Goal: Task Accomplishment & Management: Complete application form

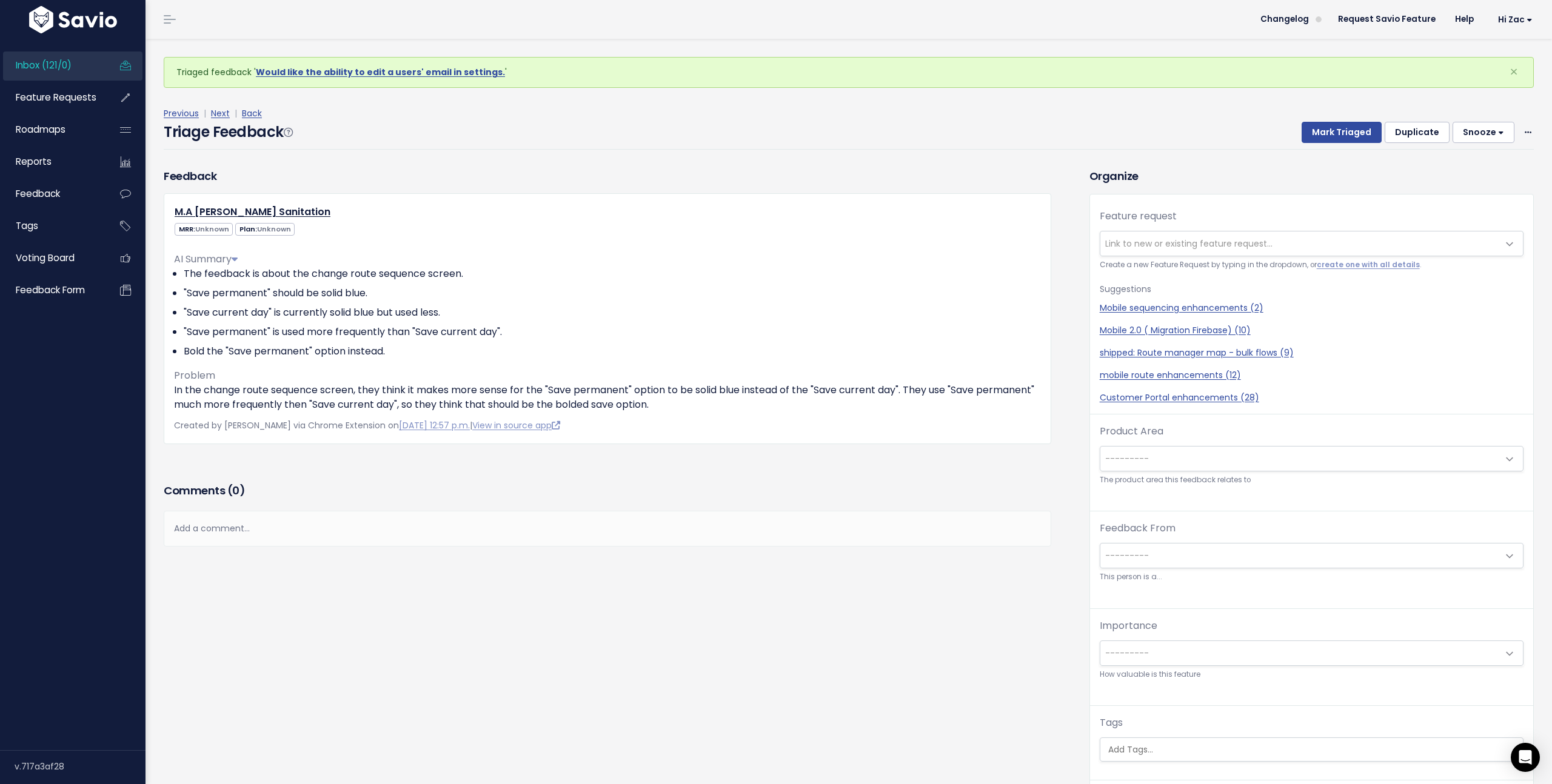
click at [775, 443] on div "M.A Davis Sanitation MRR: Unknown Plan: Unknown AI Summary" at bounding box center [607, 318] width 887 height 250
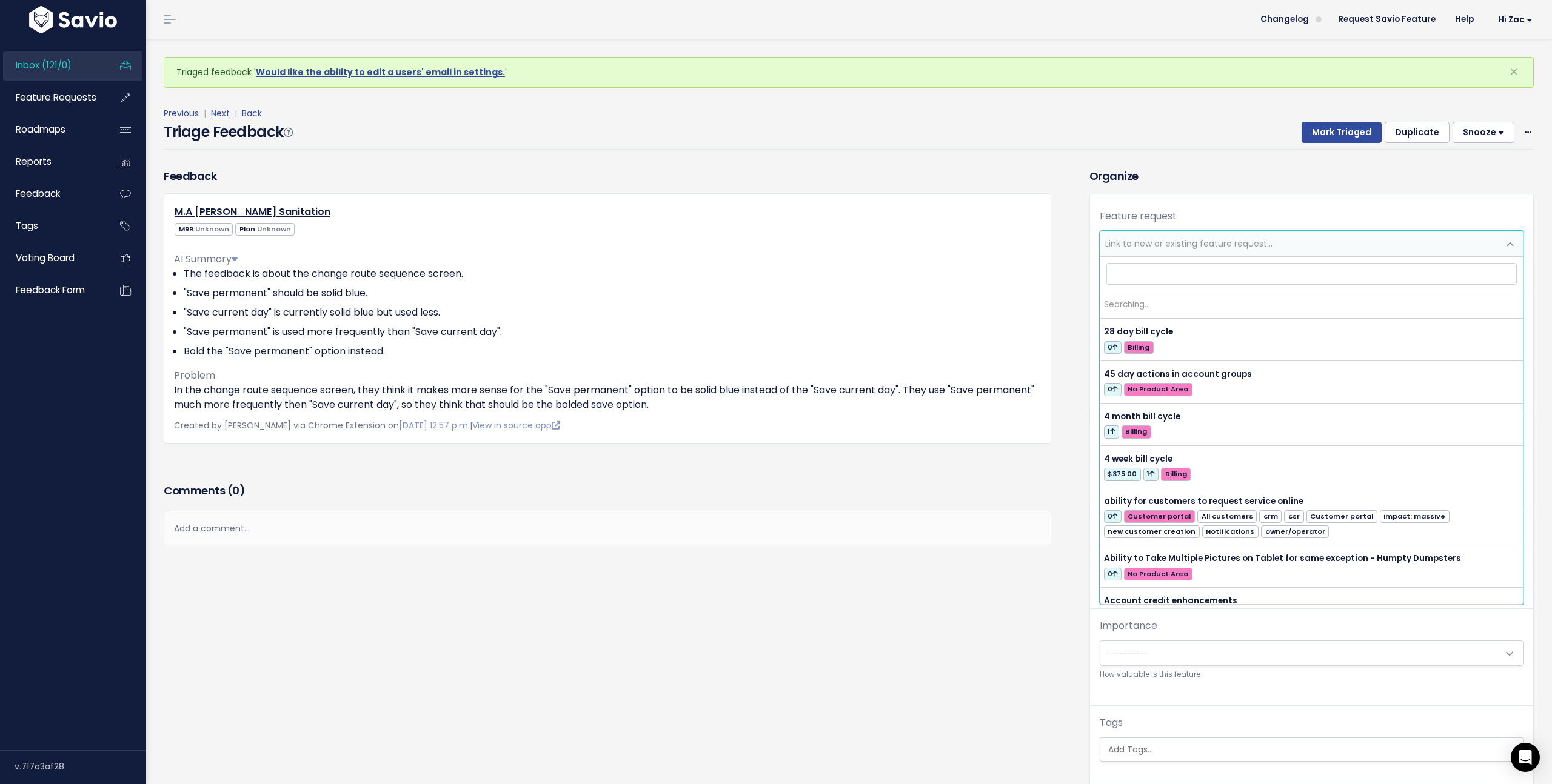
click at [1286, 244] on span "Link to new or existing feature request..." at bounding box center [1299, 243] width 398 height 24
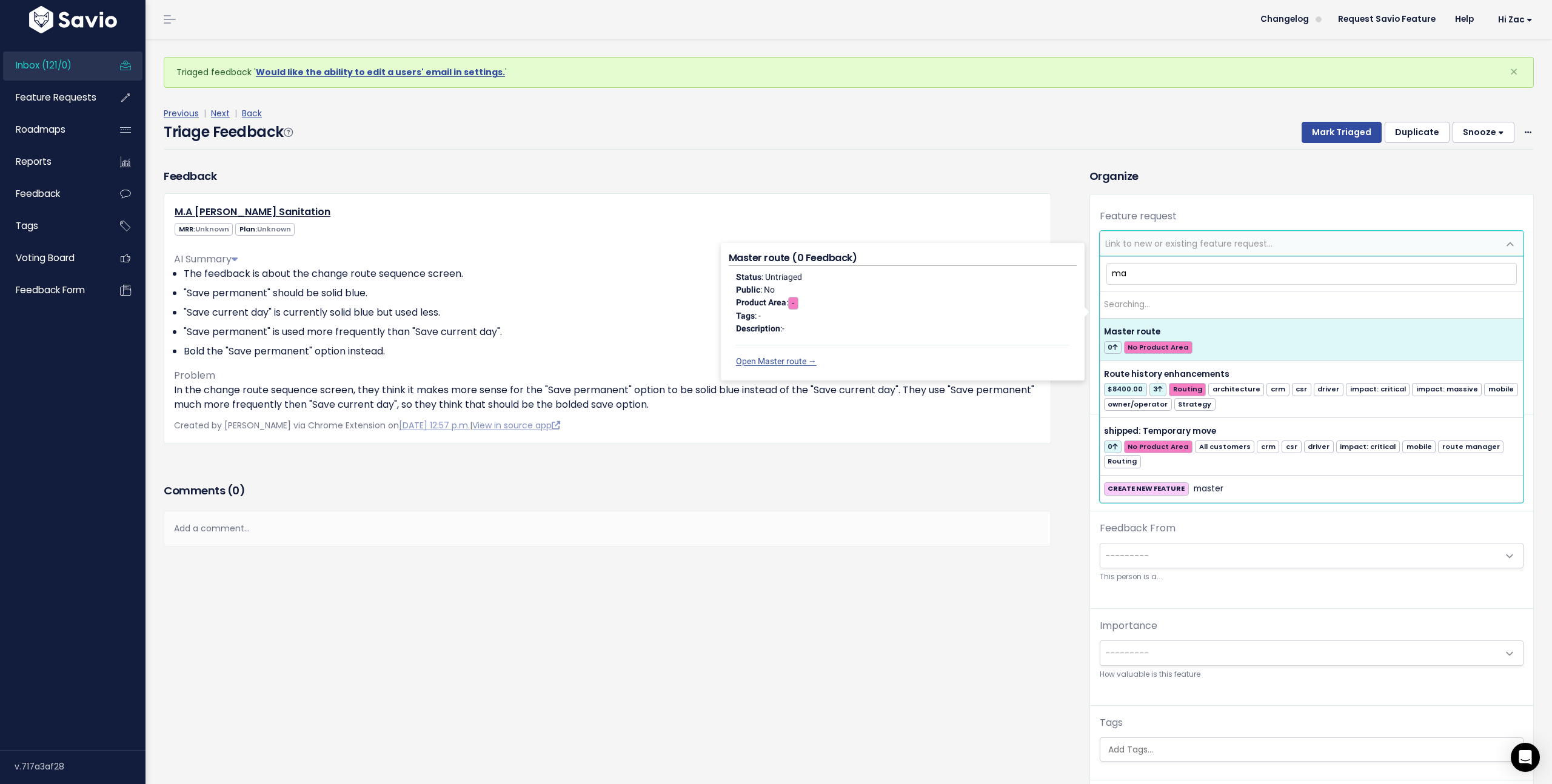
type input "m"
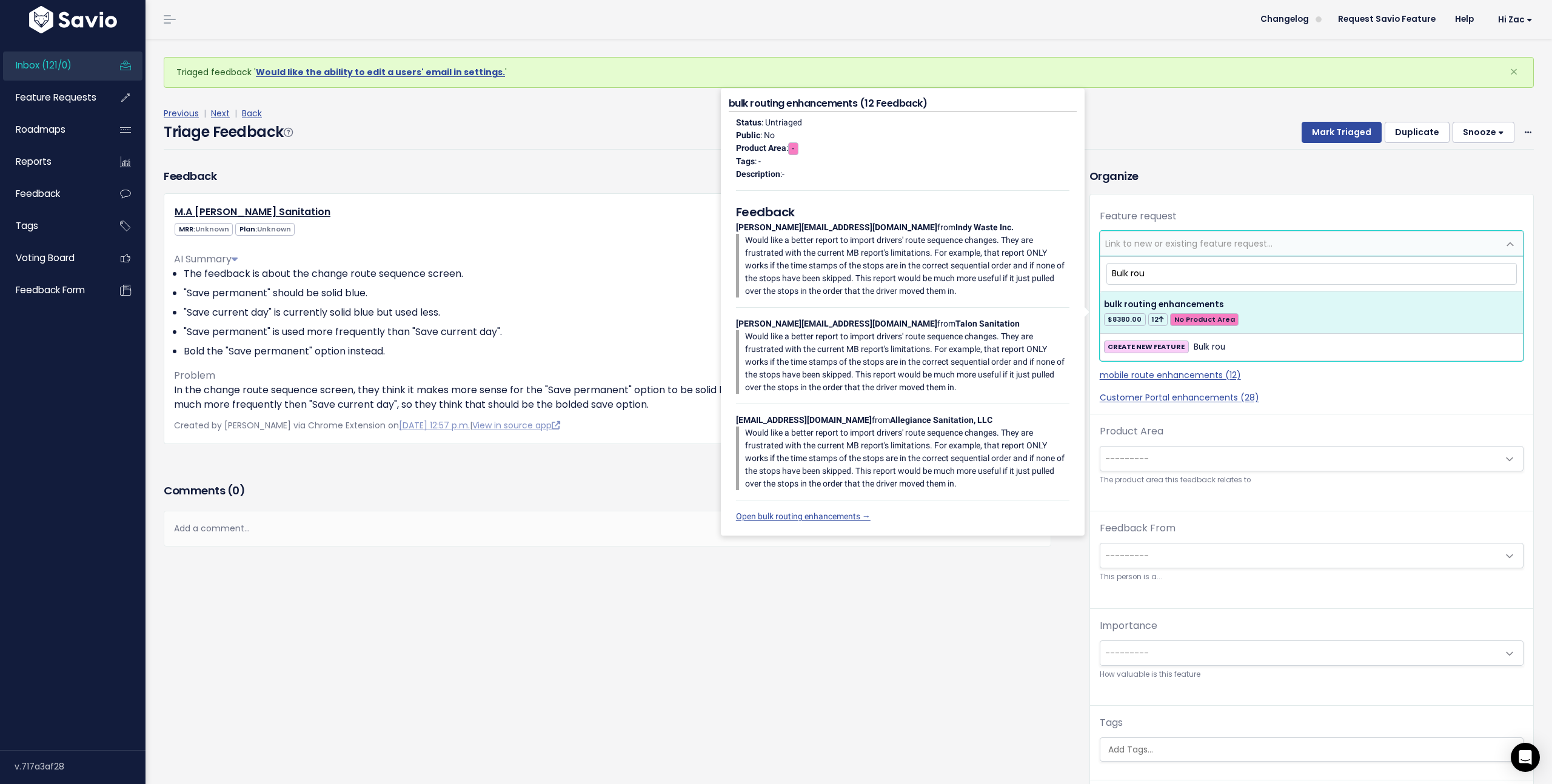
type input "Bulk rou"
select select "42336"
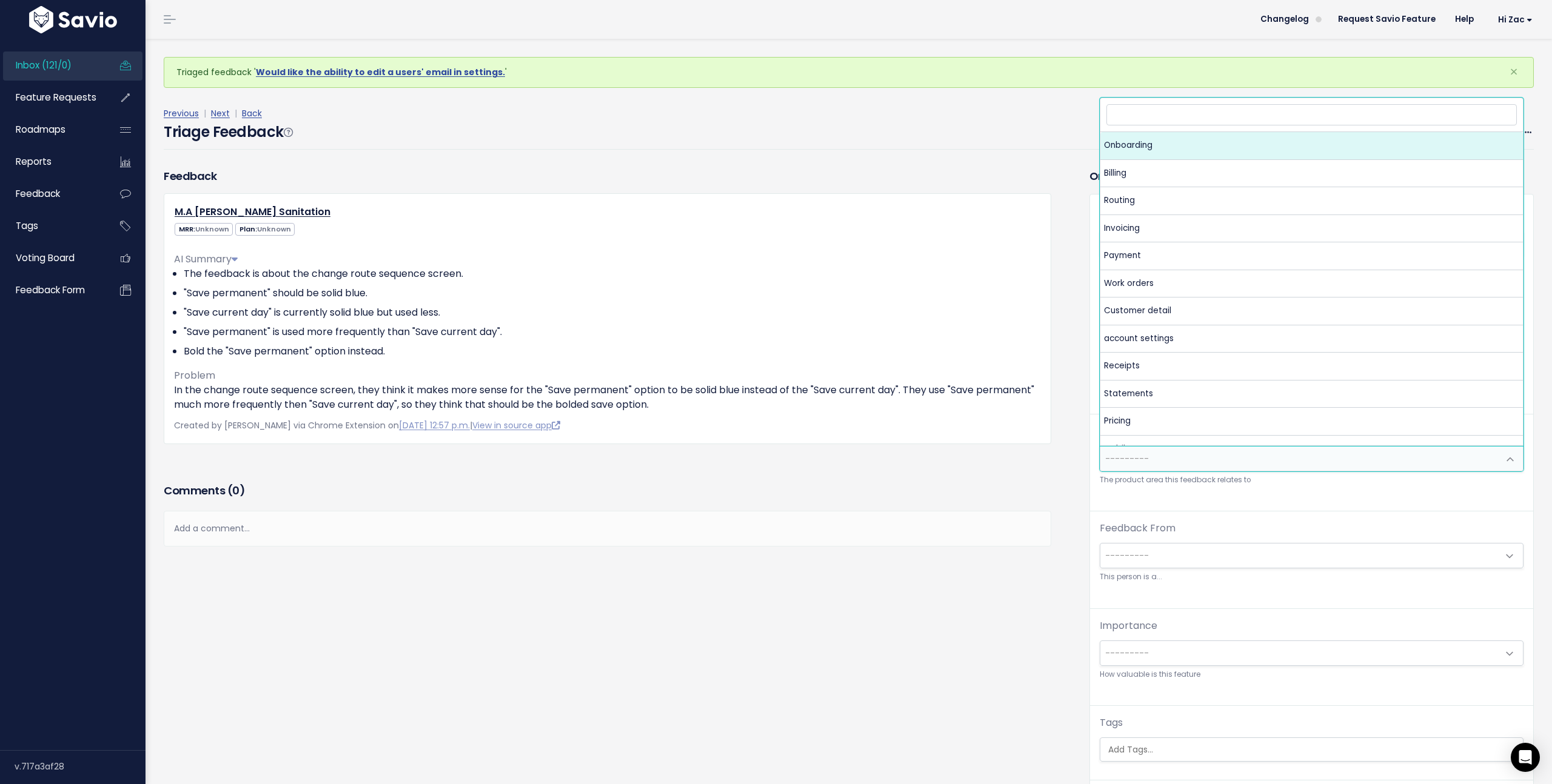
click at [1264, 458] on span "---------" at bounding box center [1299, 458] width 398 height 24
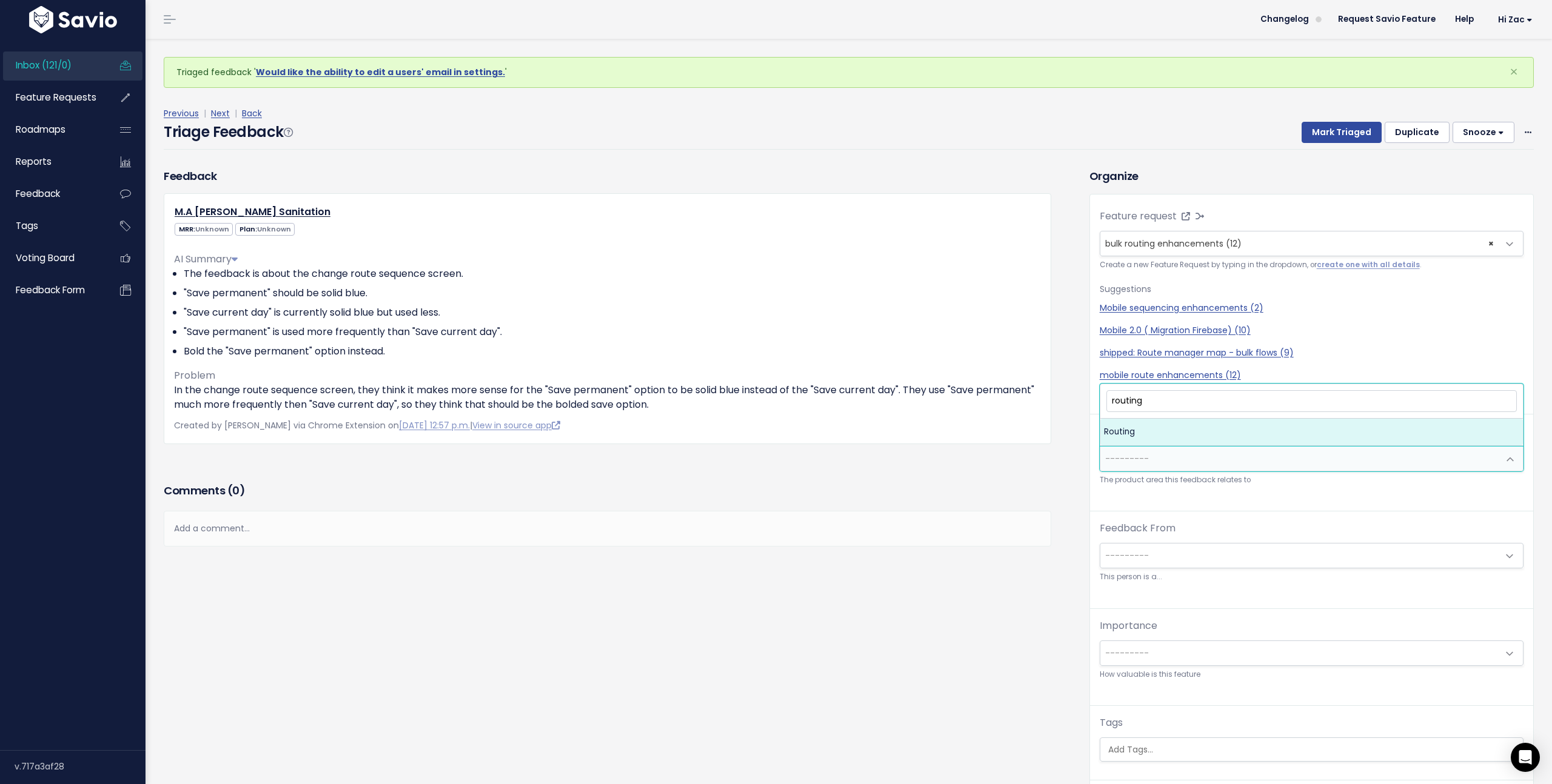
type input "routing"
select select "MAIN:ROUTING"
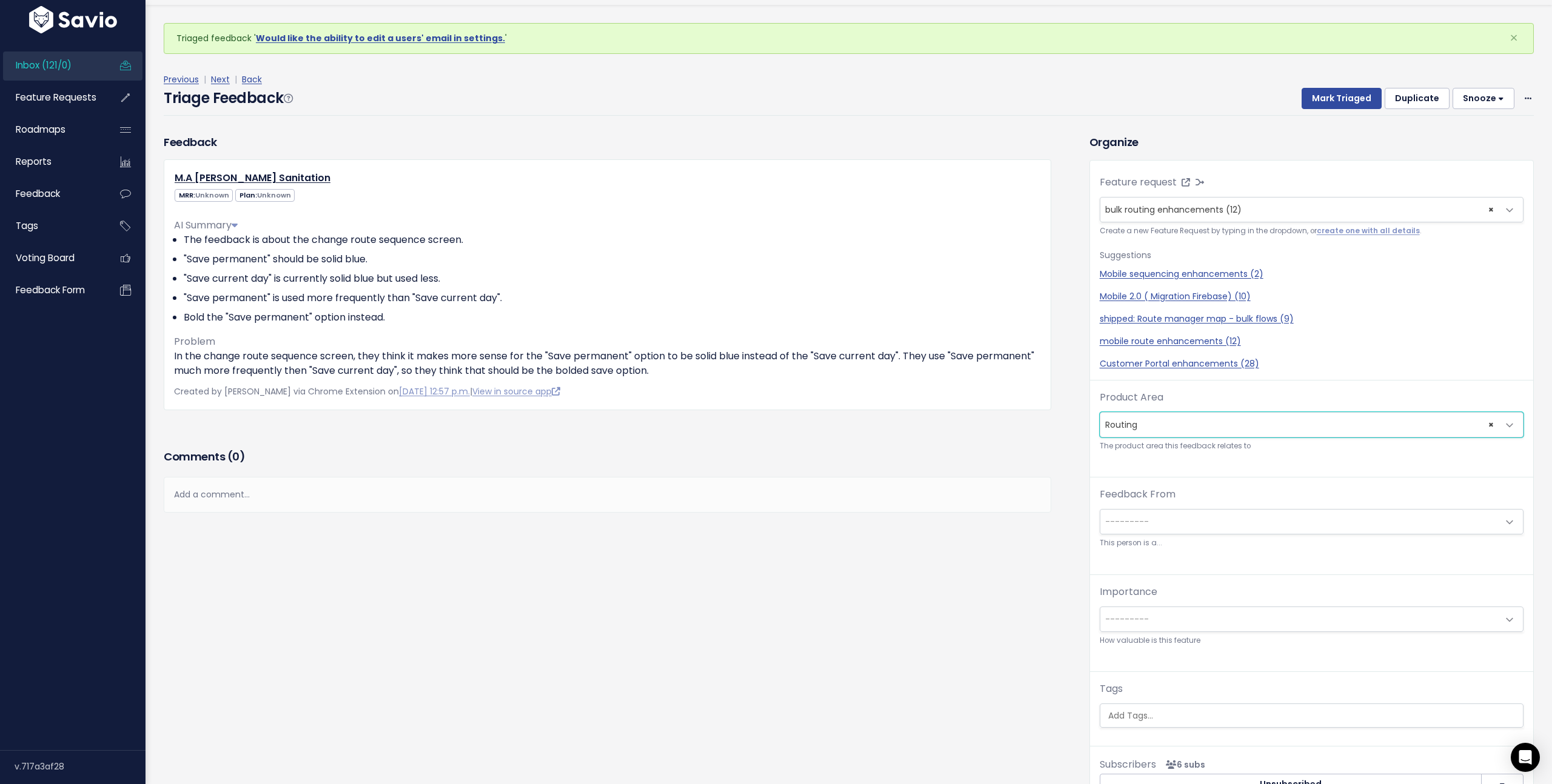
scroll to position [35, 0]
click at [1198, 518] on span "---------" at bounding box center [1299, 521] width 398 height 24
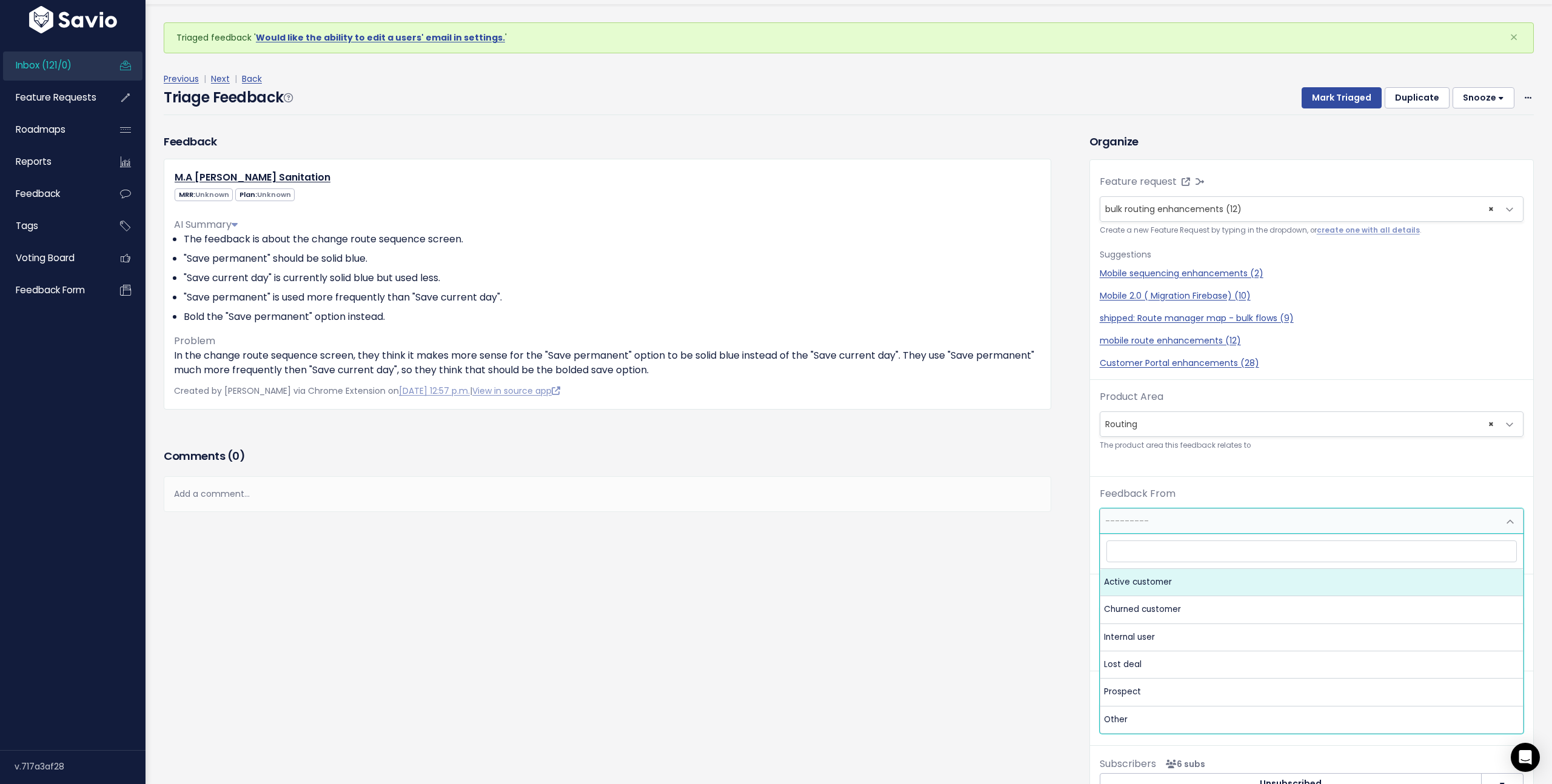
select select "ACTIVE"
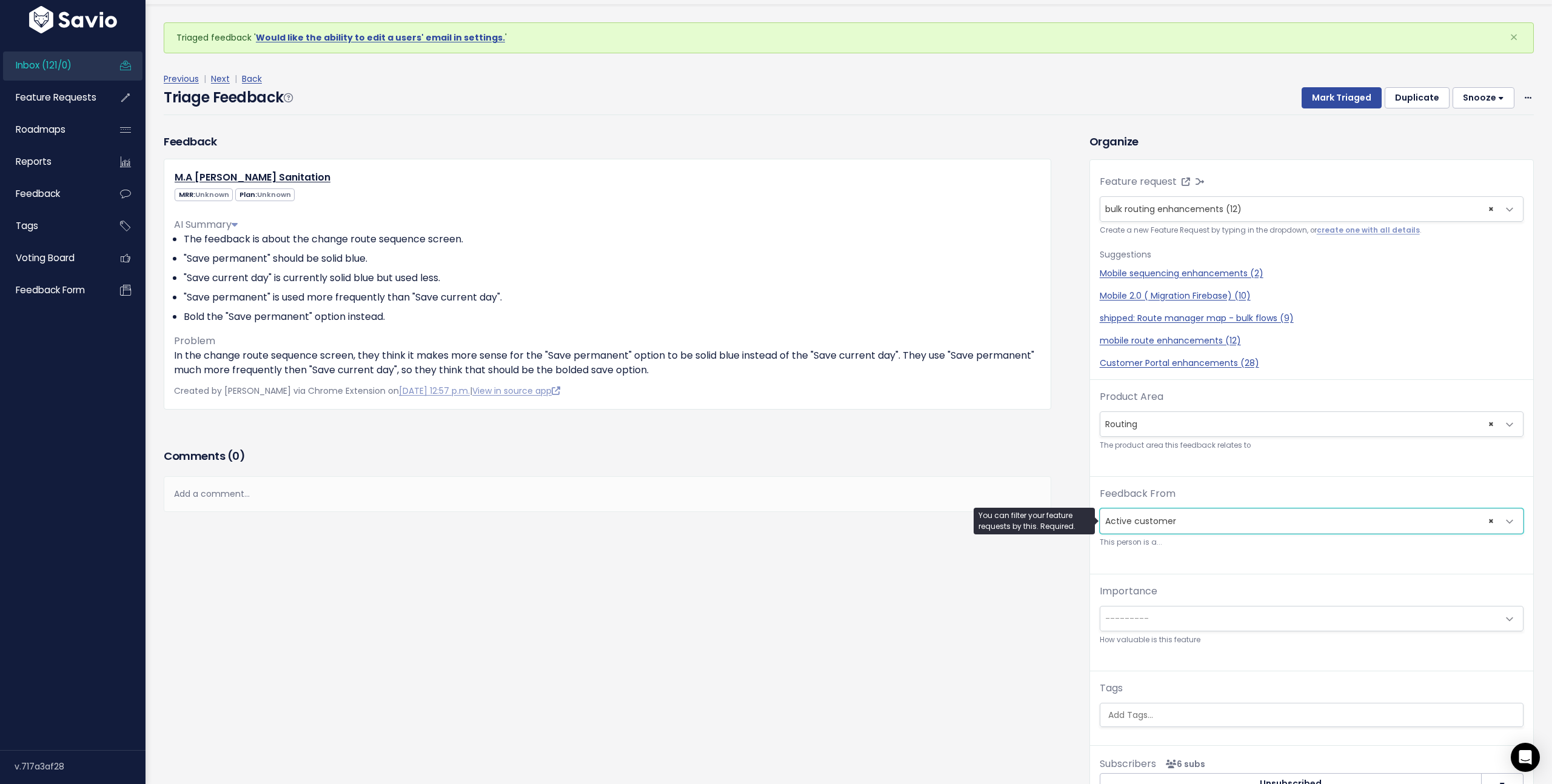
scroll to position [40, 0]
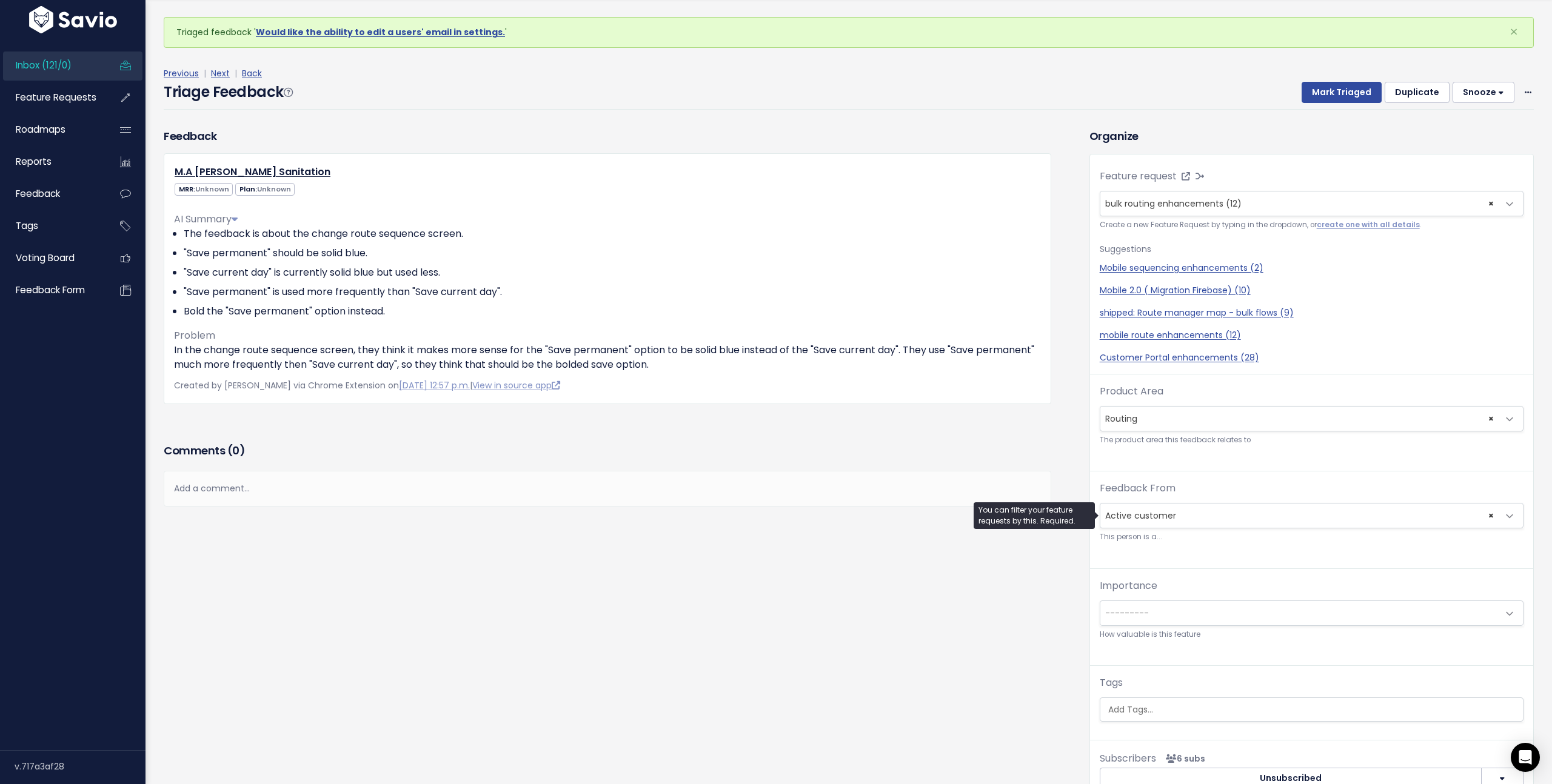
click at [1175, 627] on div "Importance --------- Blocker Must have soon Must have eventually Nice to have P…" at bounding box center [1311, 610] width 424 height 63
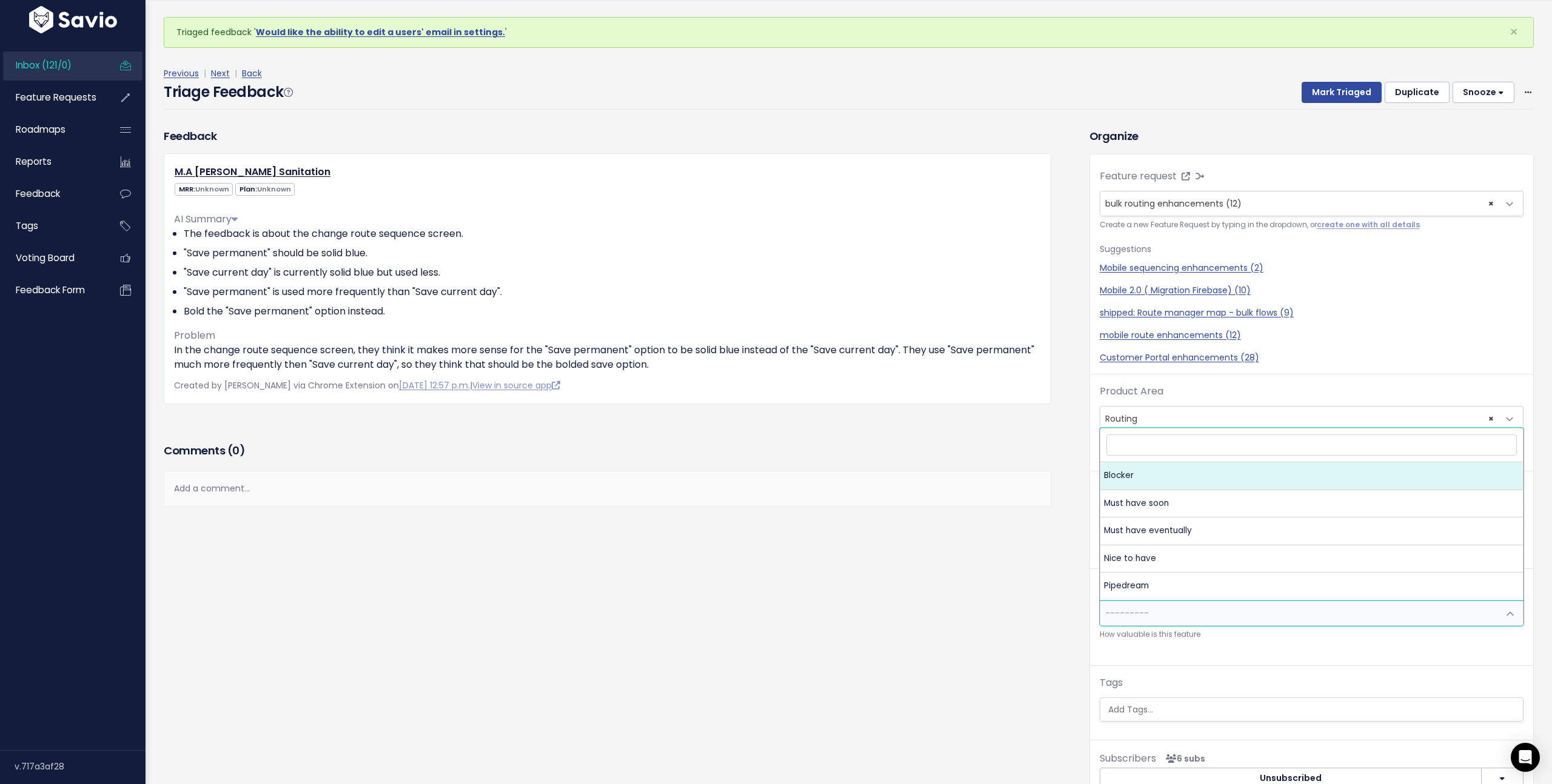
click at [1173, 623] on span "---------" at bounding box center [1299, 613] width 398 height 24
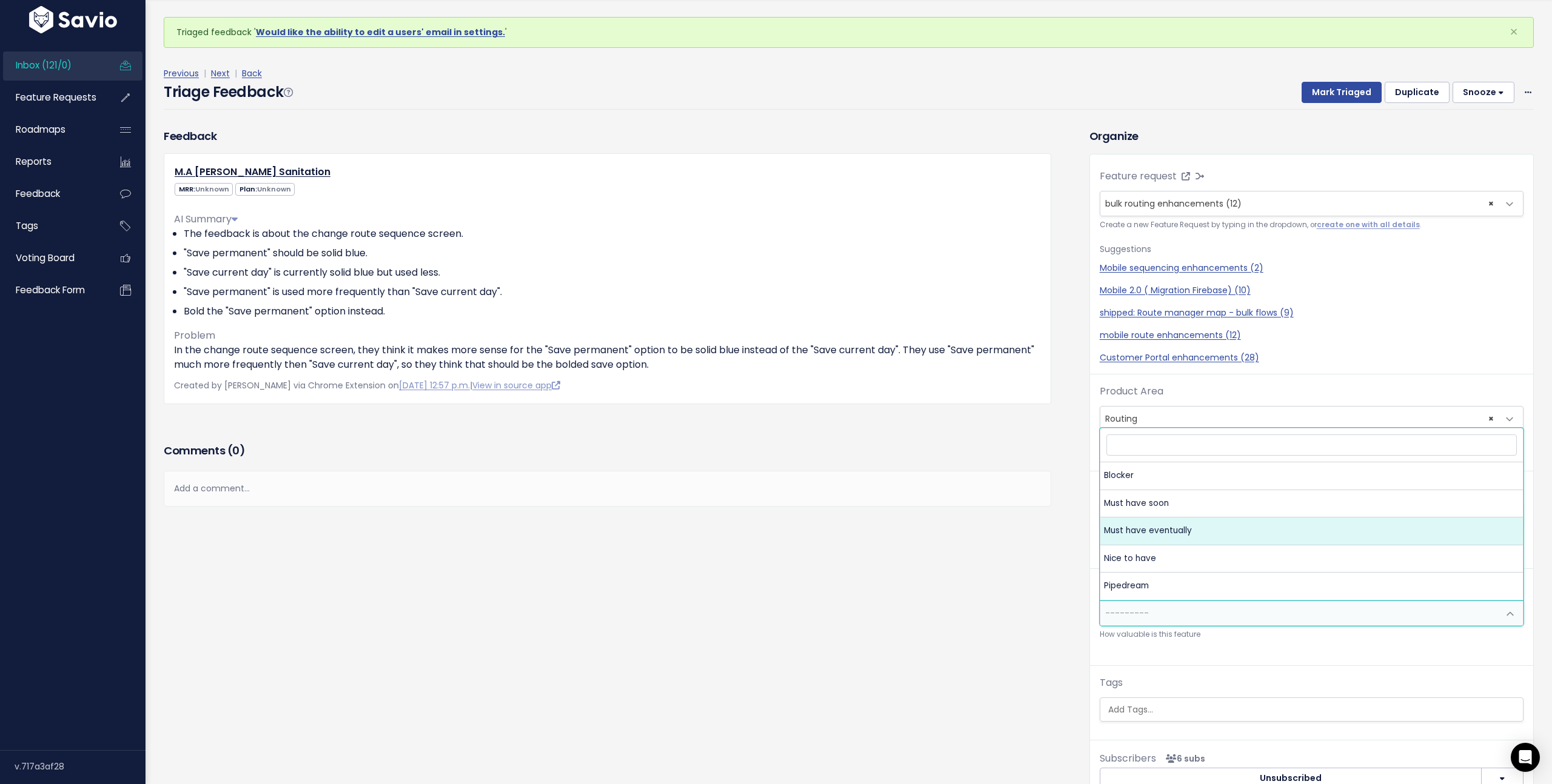
select select "MUST_HAVE_EVENTUALLY"
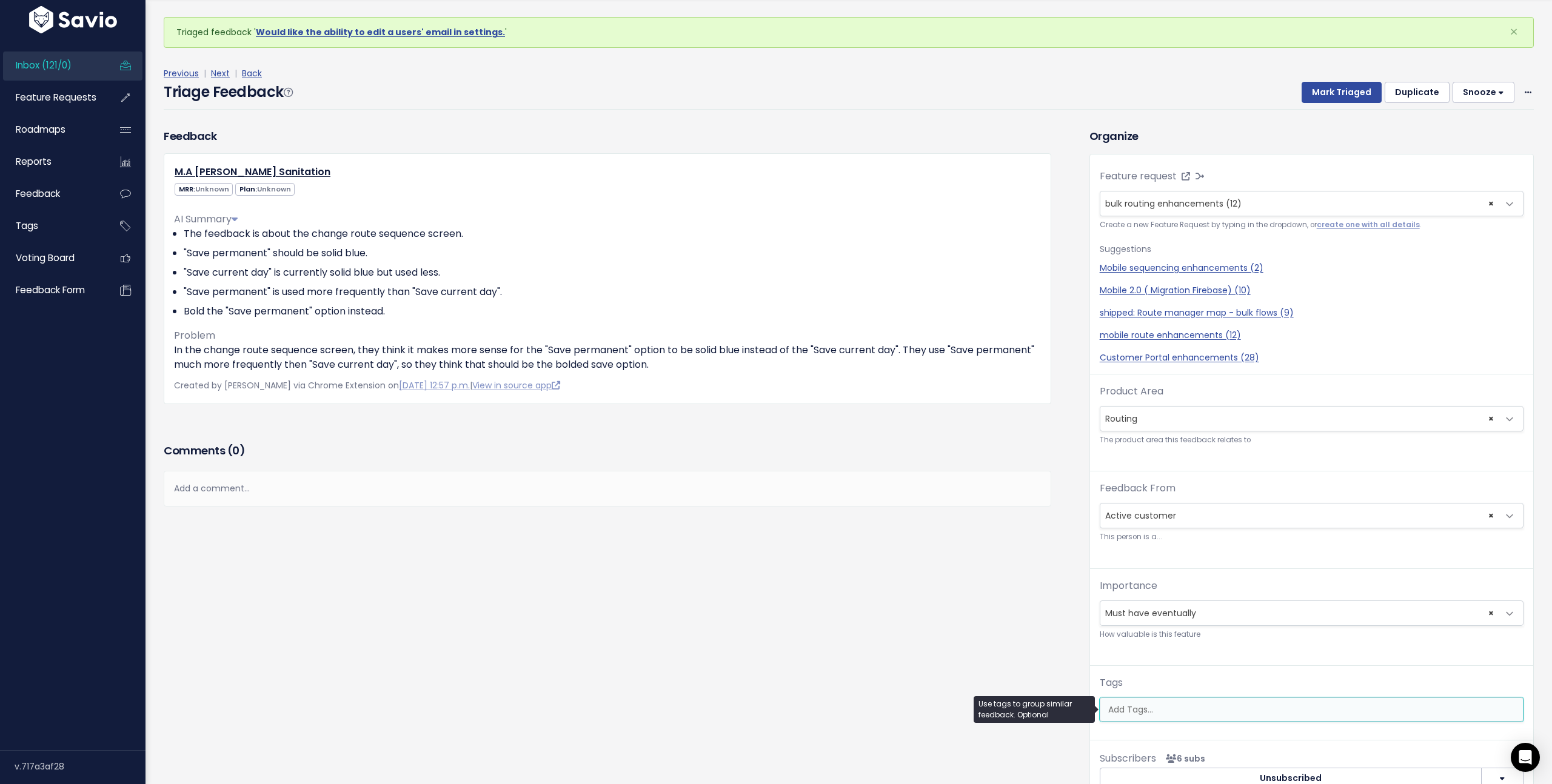
click at [1190, 716] on input "search" at bounding box center [1314, 709] width 422 height 13
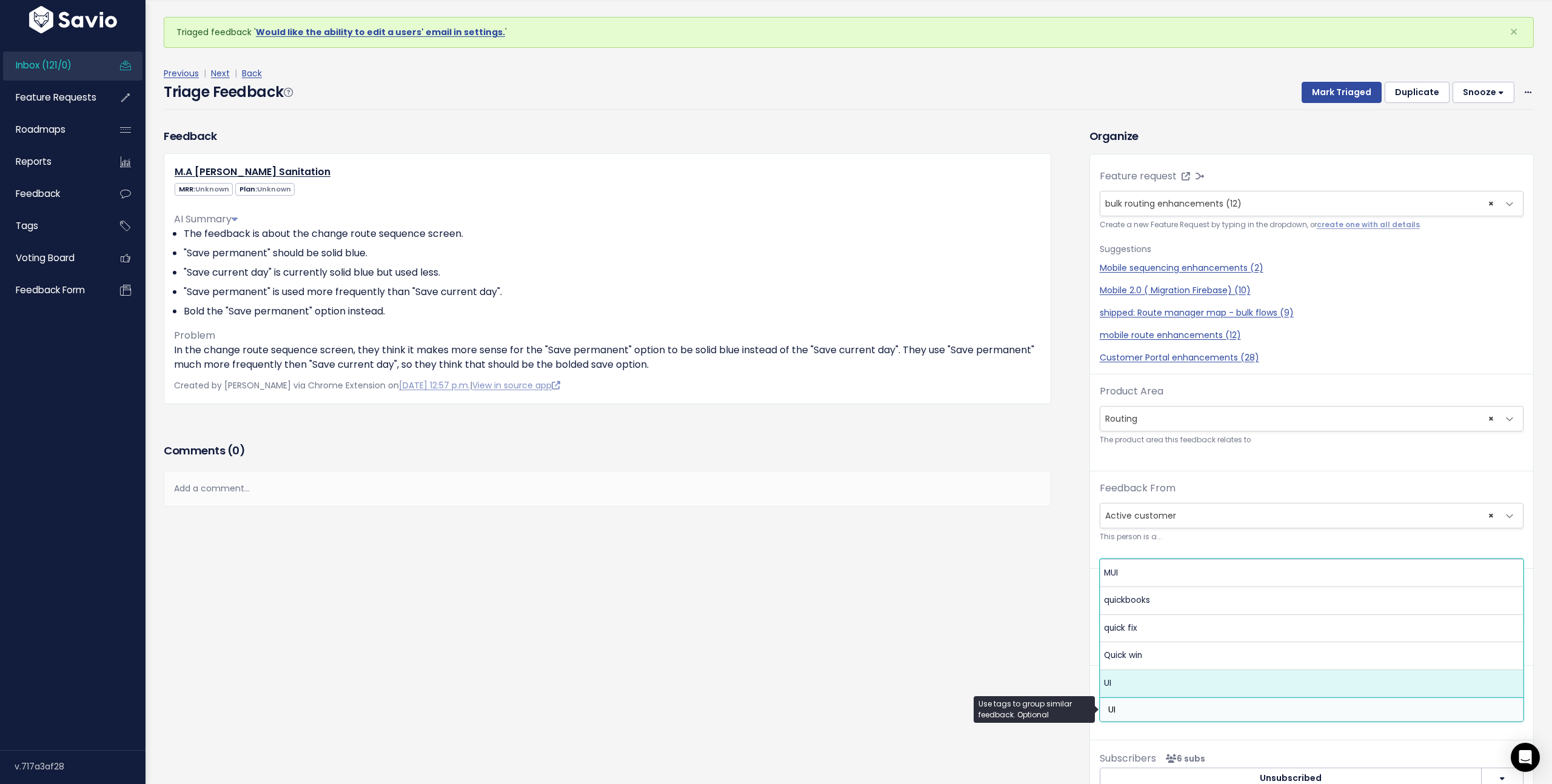
type input "UI"
select select "10280"
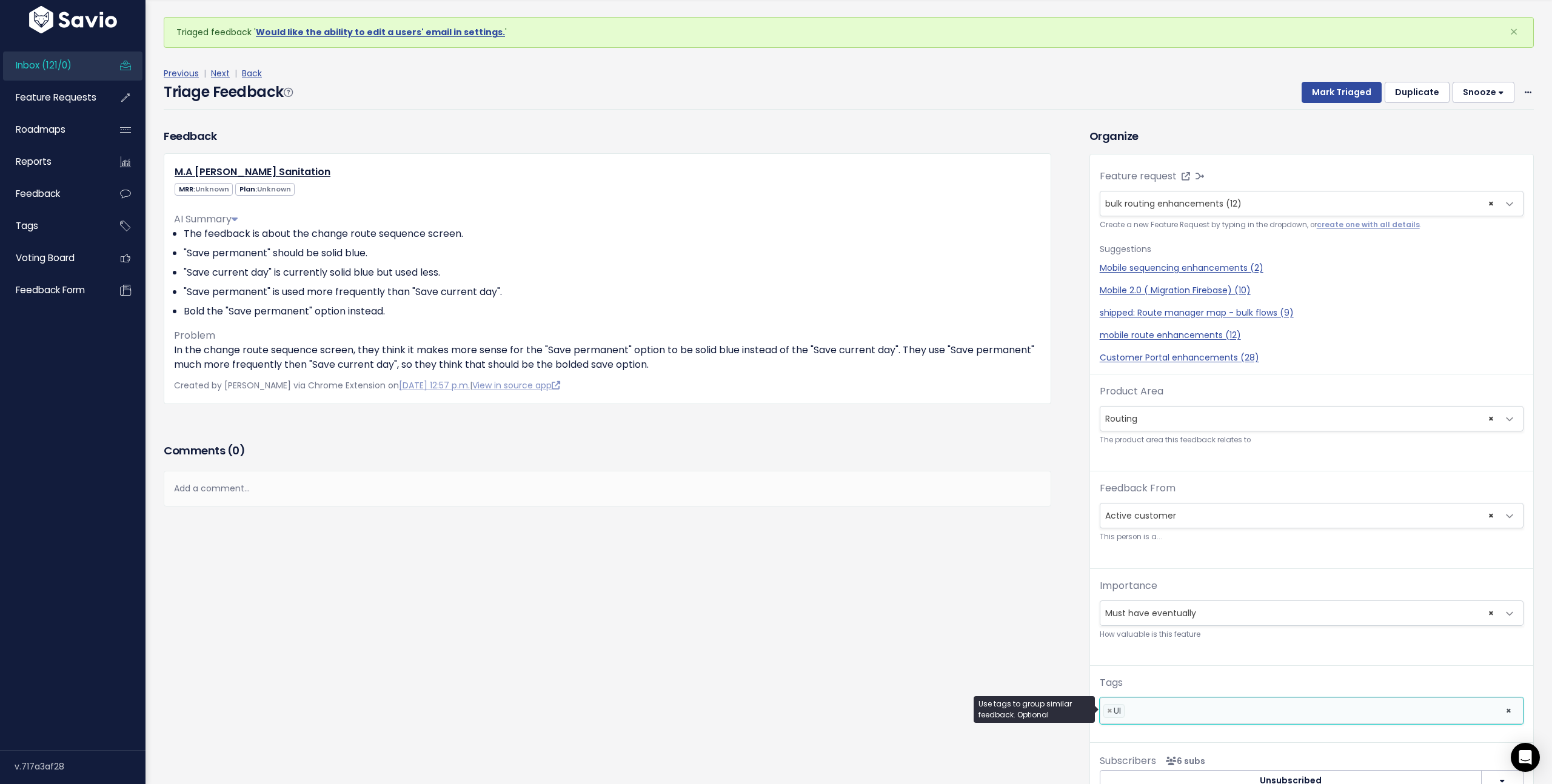
click at [1205, 716] on li at bounding box center [1312, 710] width 369 height 13
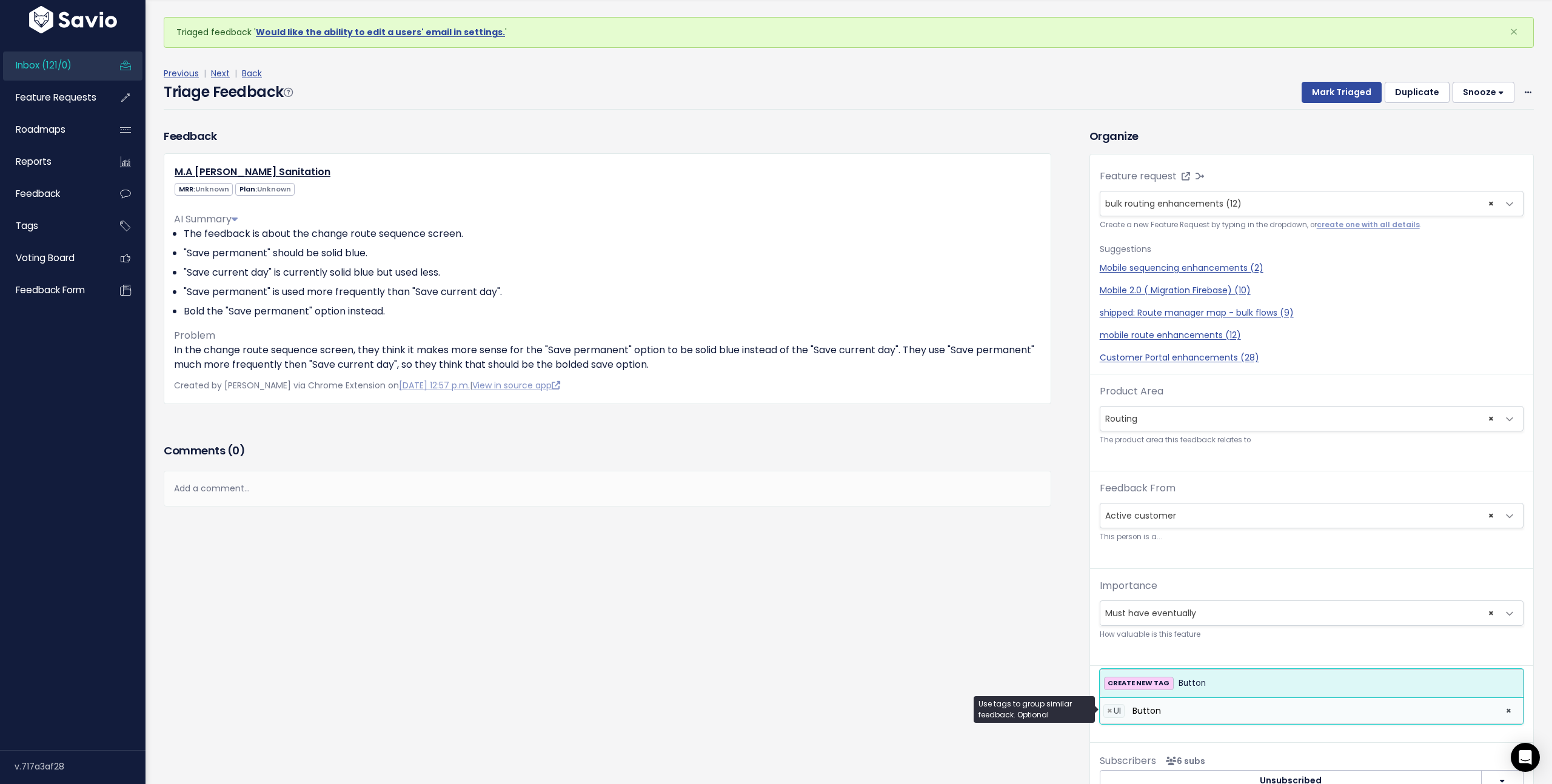
type input "Button"
click at [1230, 682] on div "CREATE NEW TAG Button" at bounding box center [1311, 683] width 415 height 15
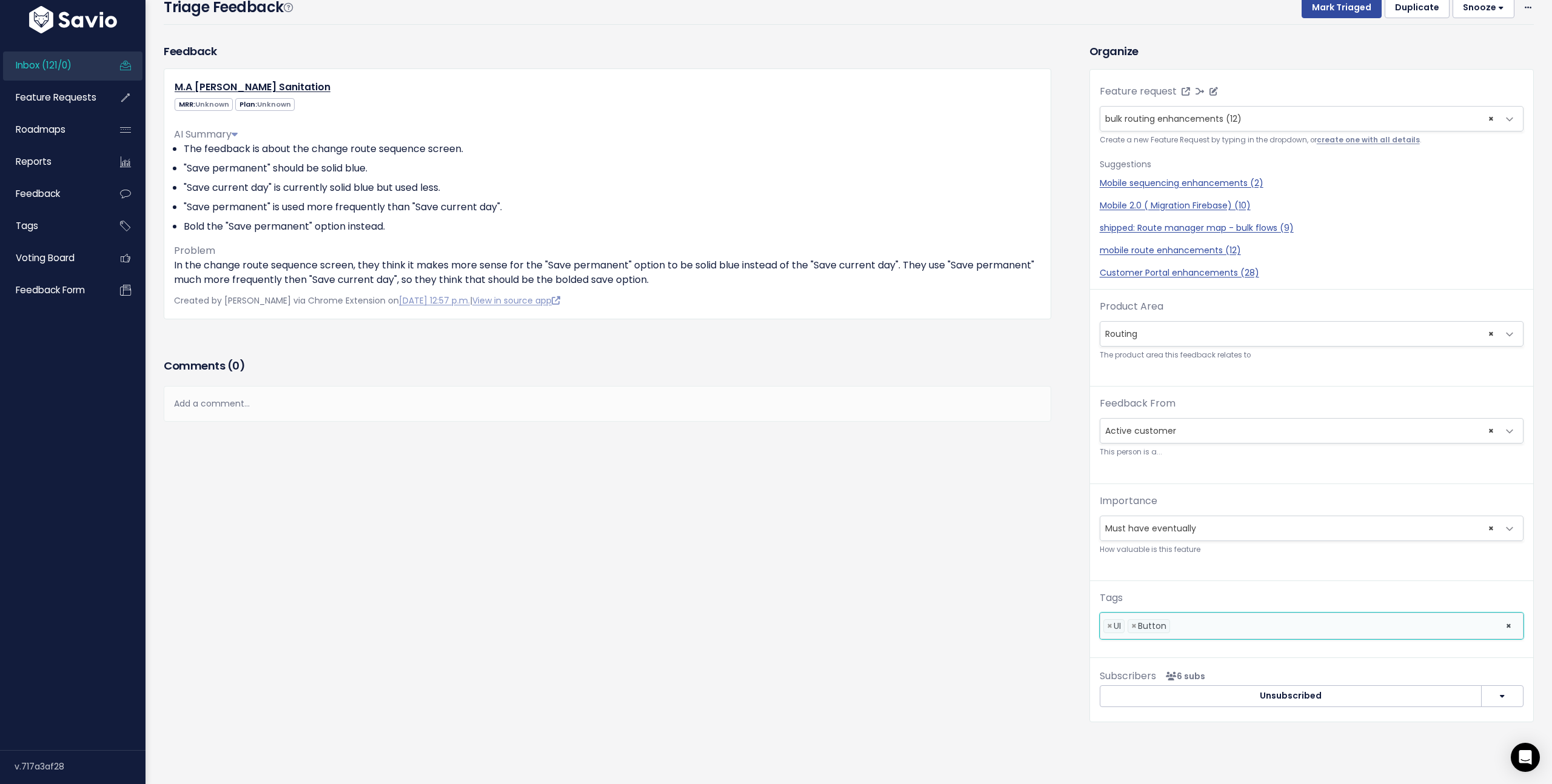
scroll to position [0, 0]
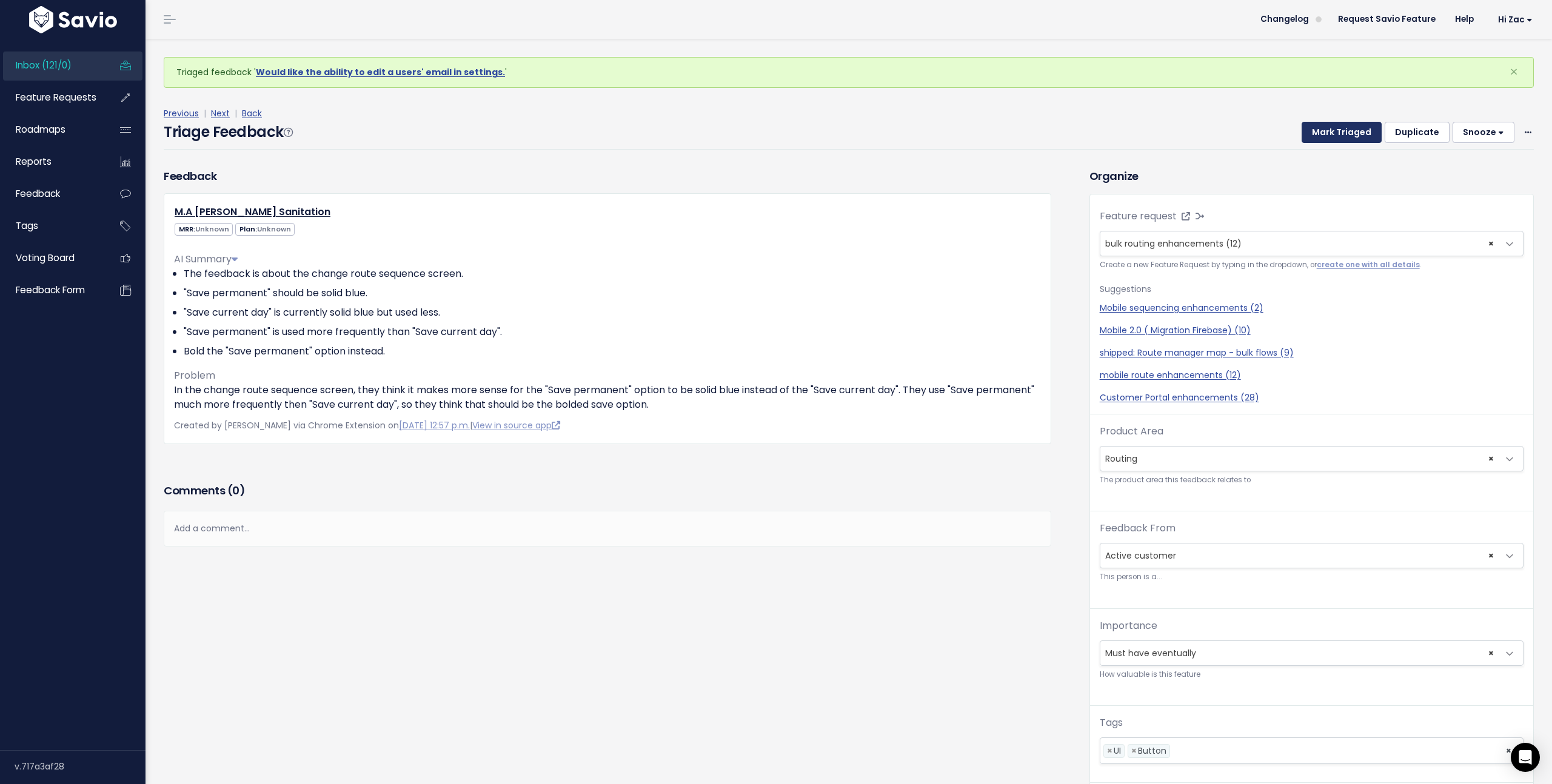
click at [1353, 135] on button "Mark Triaged" at bounding box center [1342, 133] width 80 height 22
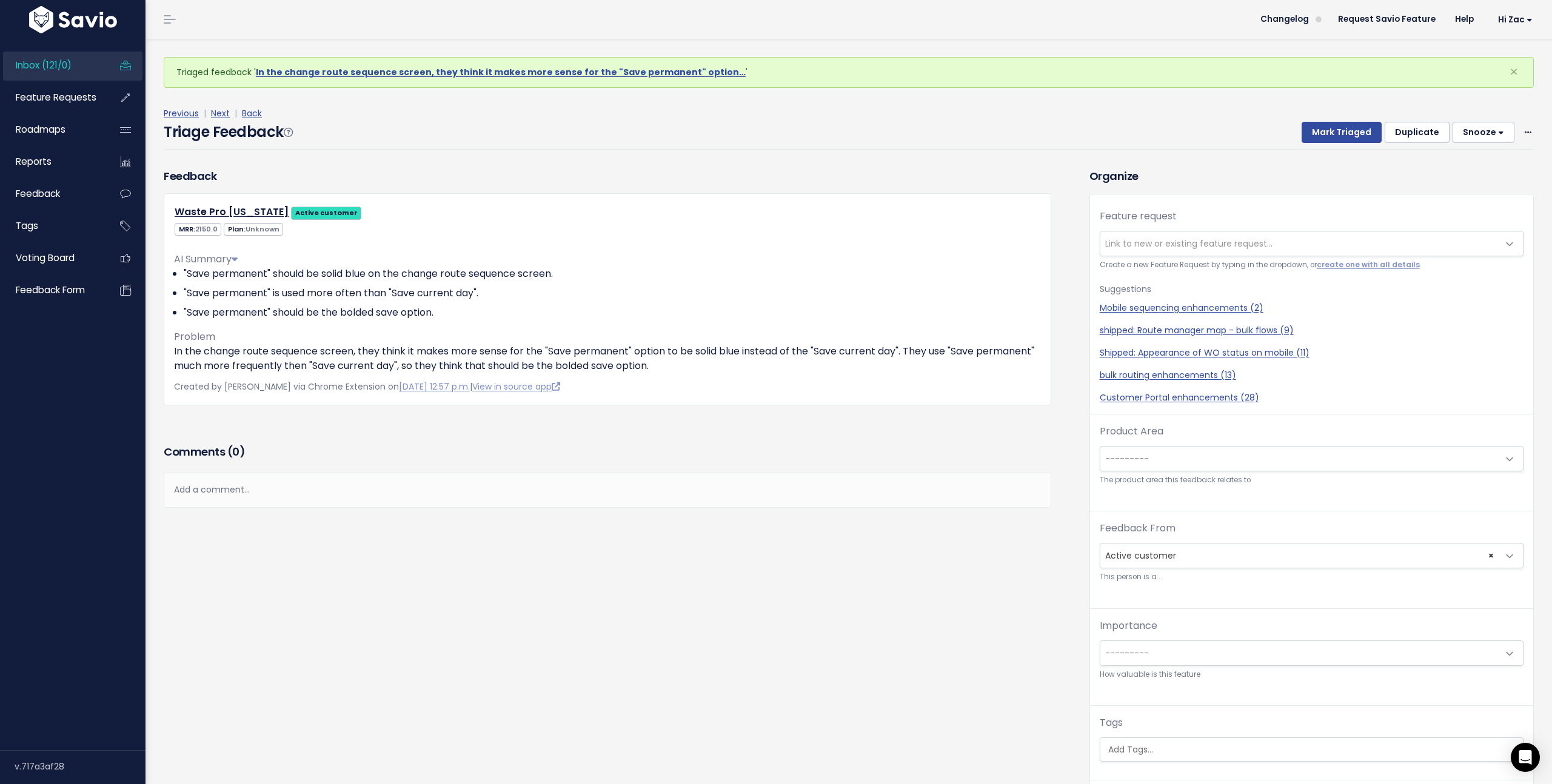
click at [1198, 229] on div "Feature request --------- Link to new or existing feature request... Create a n…" at bounding box center [1311, 311] width 443 height 205
click at [1197, 238] on span "Link to new or existing feature request..." at bounding box center [1188, 243] width 167 height 12
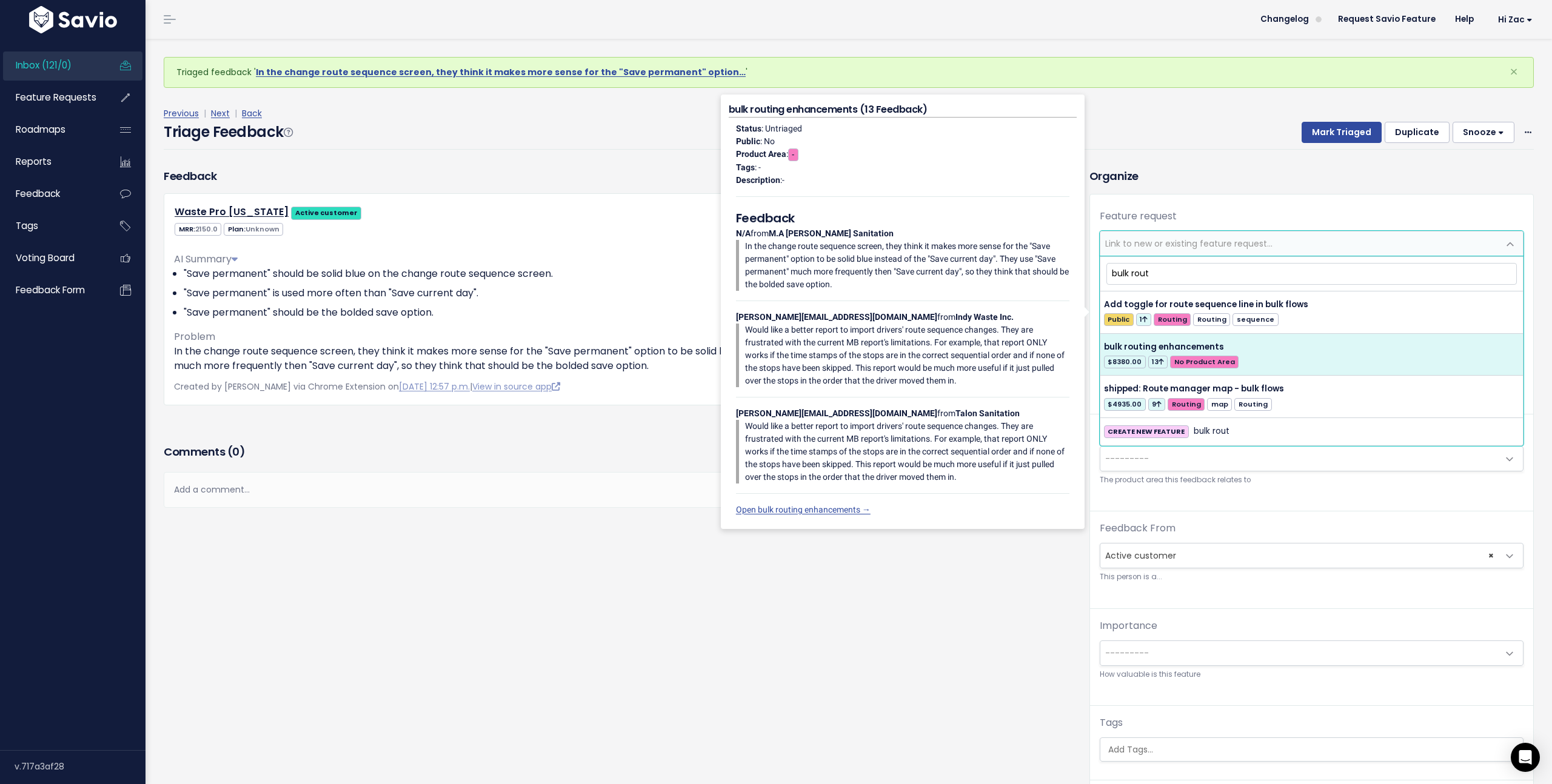
type input "bulk rout"
select select "42336"
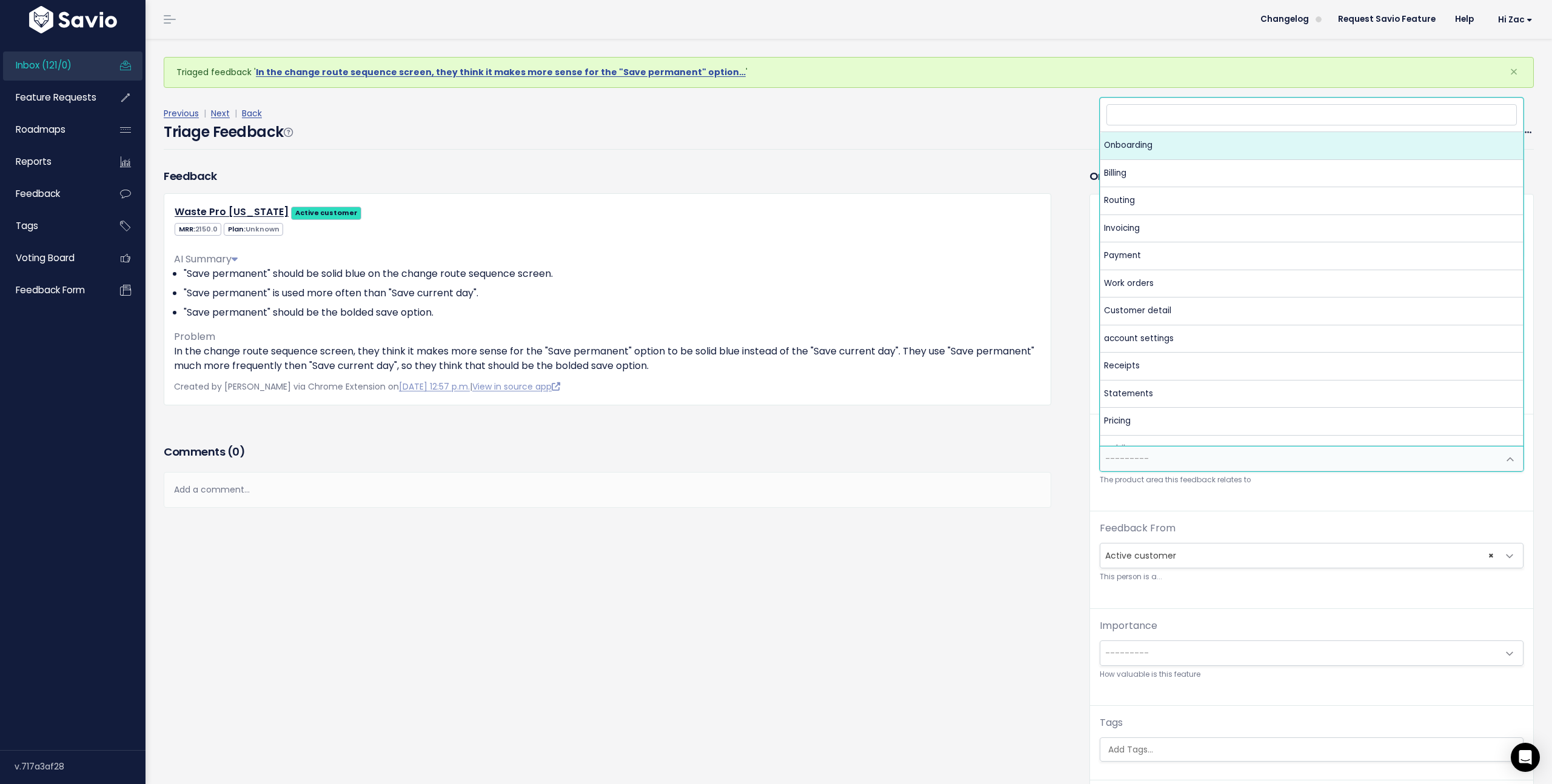
click at [1186, 462] on span "---------" at bounding box center [1299, 458] width 398 height 24
type input "m"
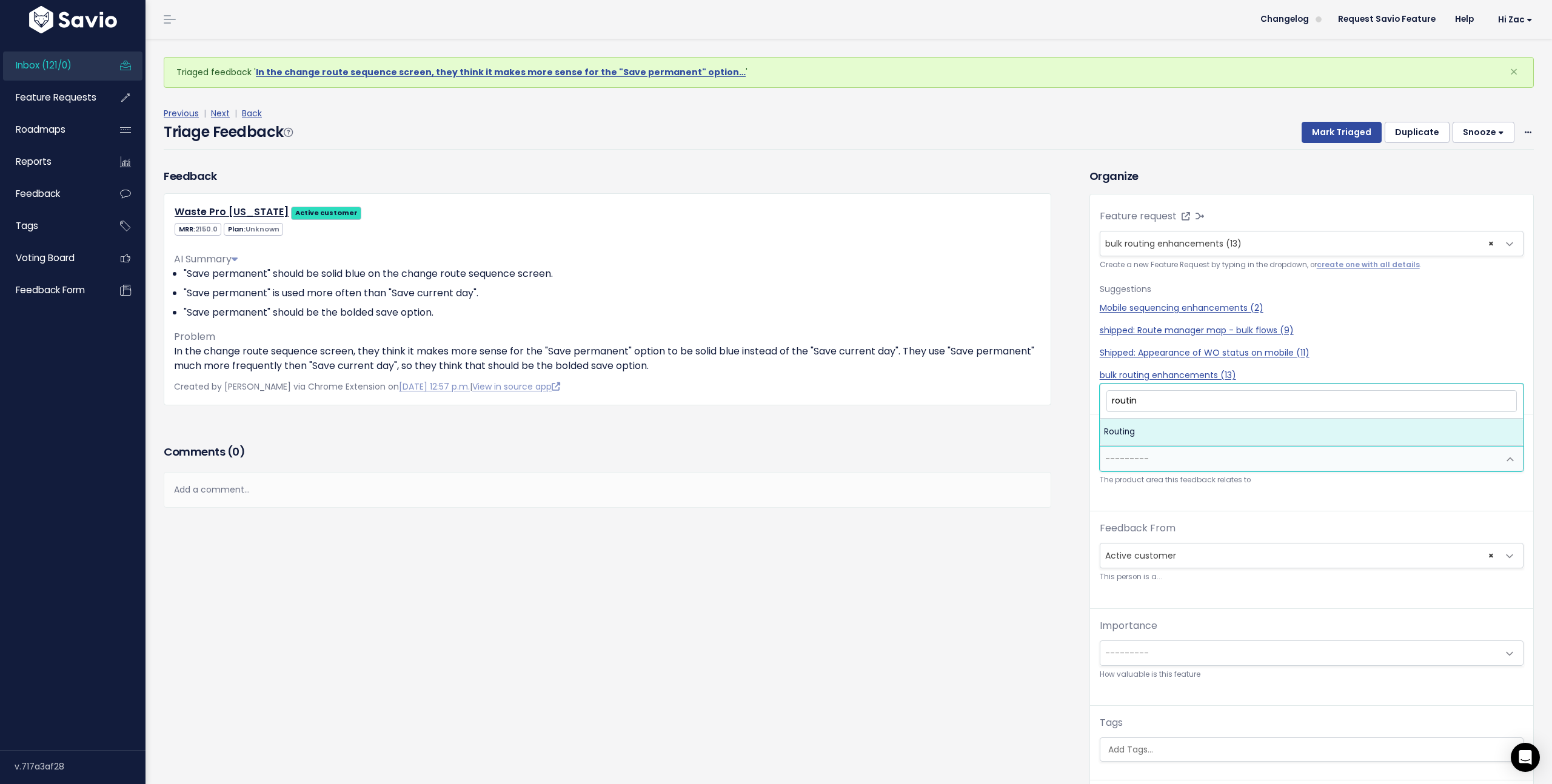
type input "routin"
select select "MAIN:ROUTING"
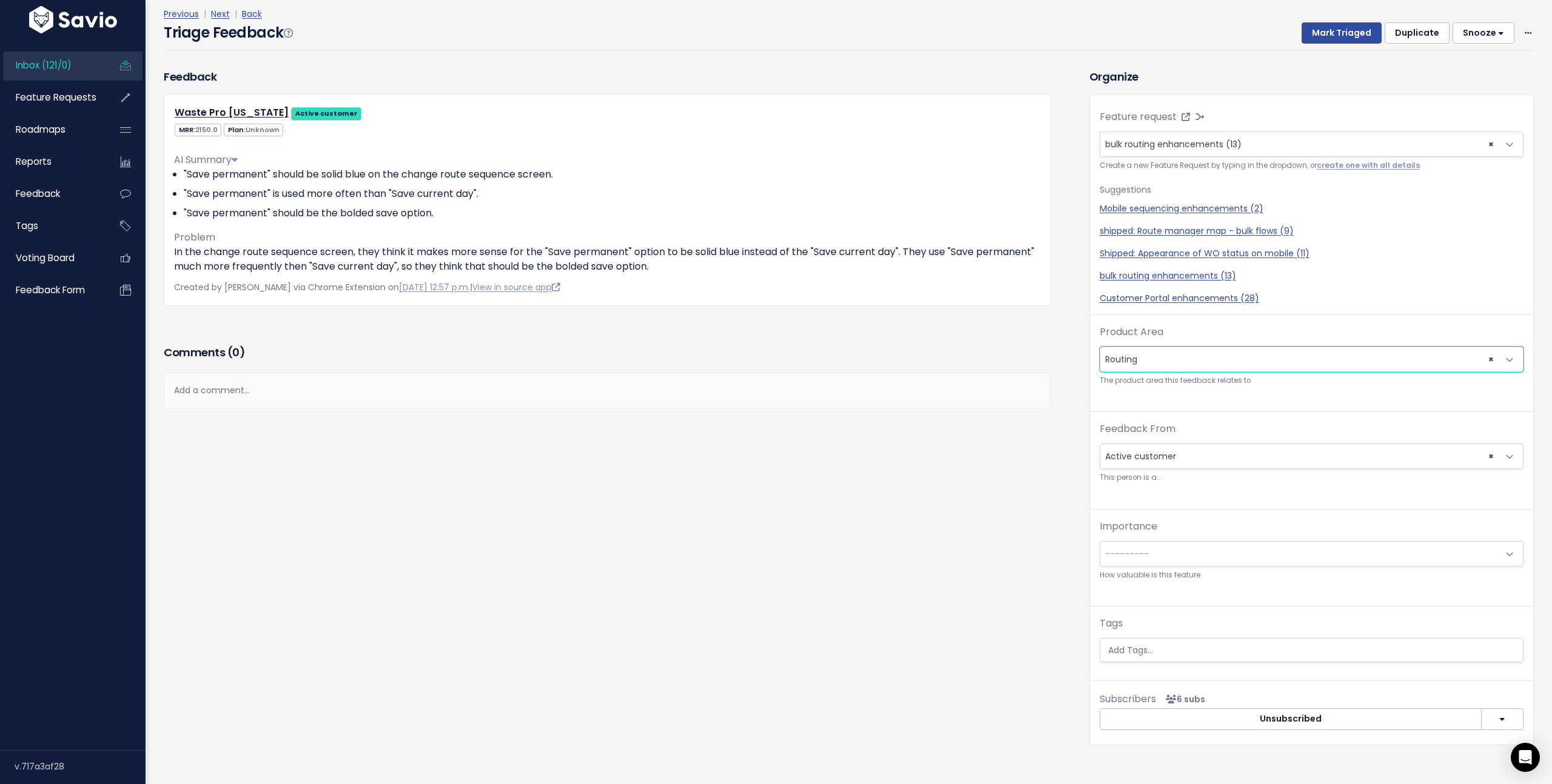
scroll to position [70, 0]
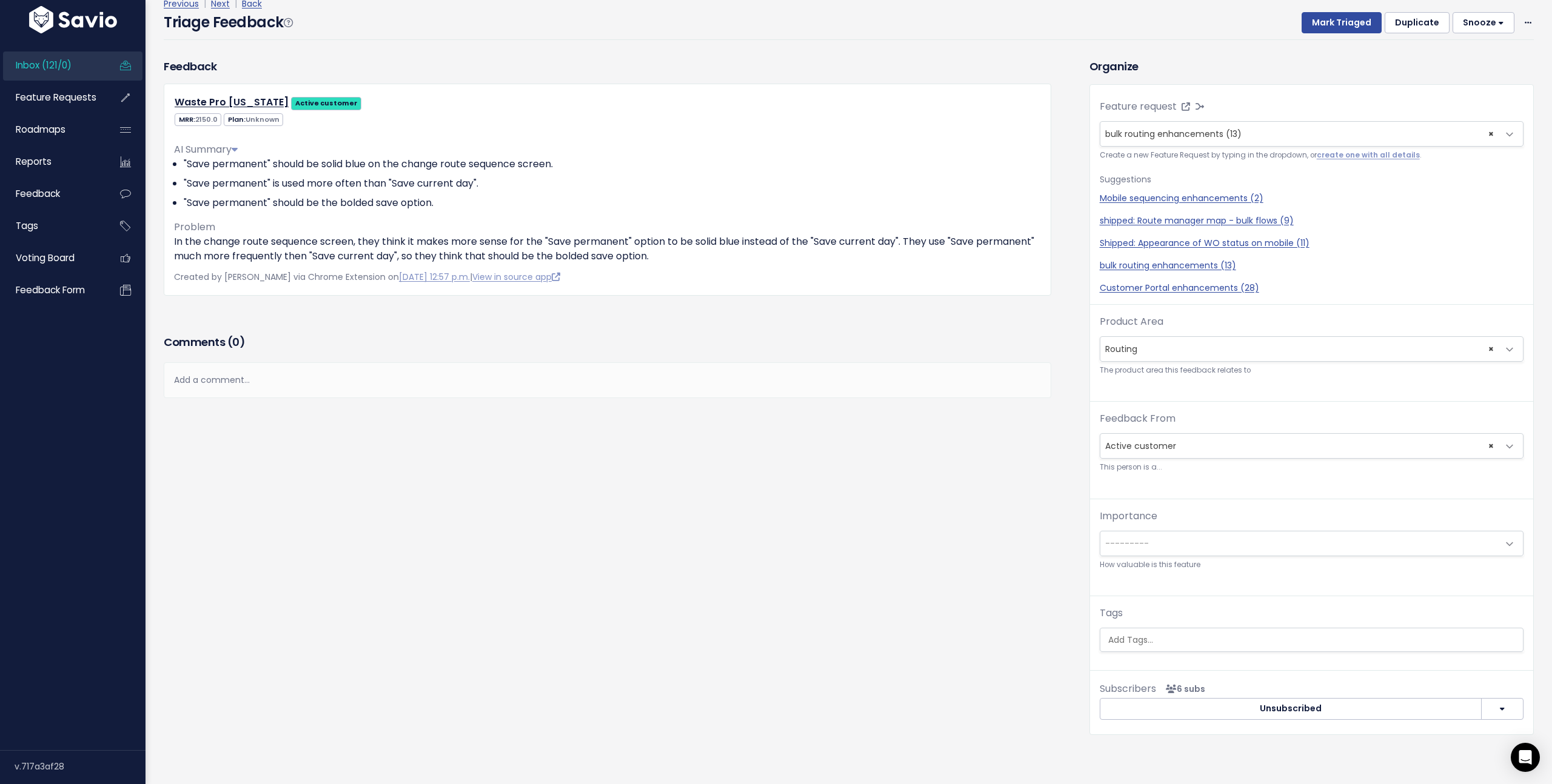
click at [1195, 562] on small "How valuable is this feature" at bounding box center [1311, 564] width 424 height 13
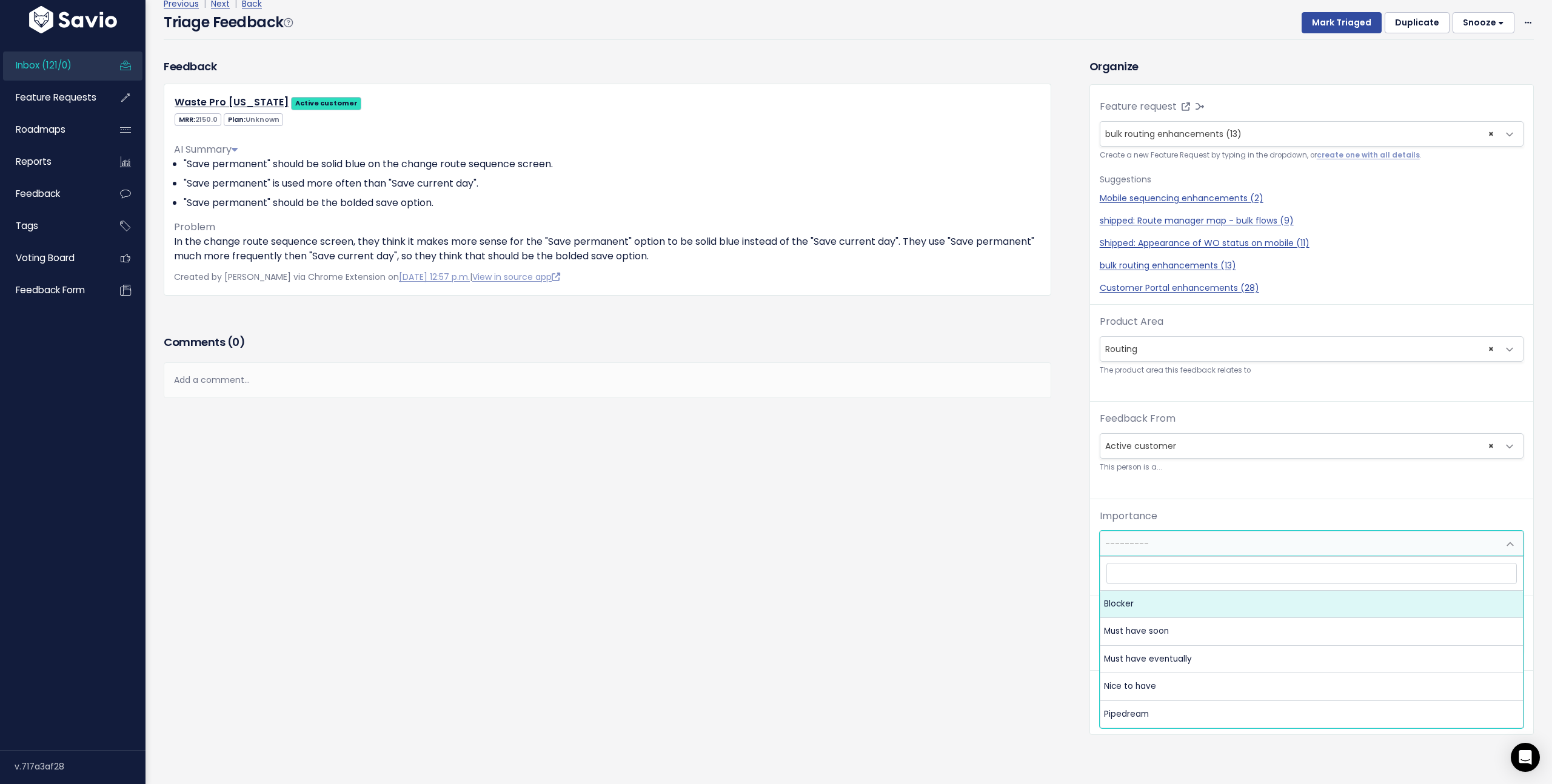
click at [1197, 548] on span "---------" at bounding box center [1299, 543] width 398 height 24
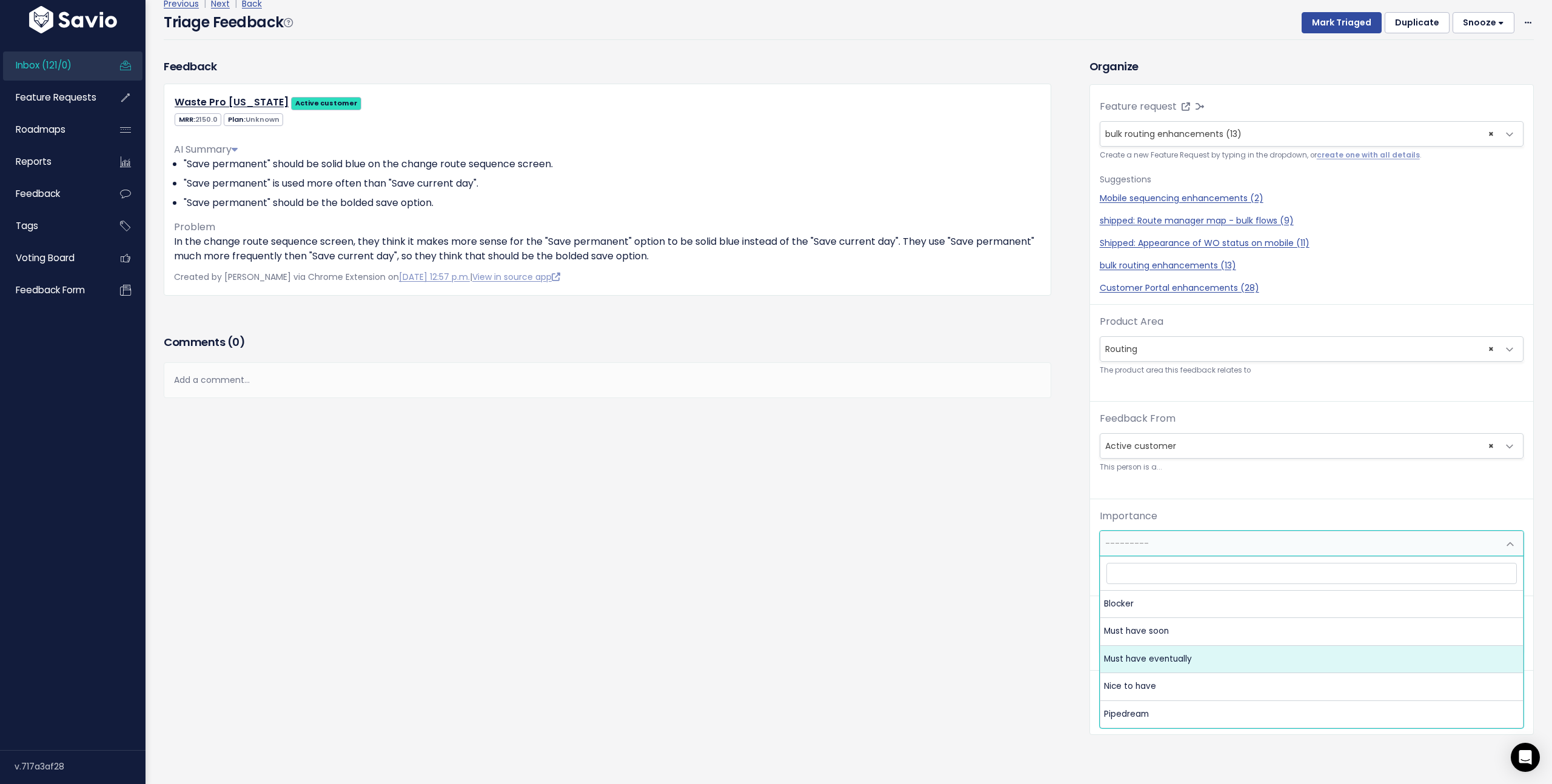
select select "MUST_HAVE_EVENTUALLY"
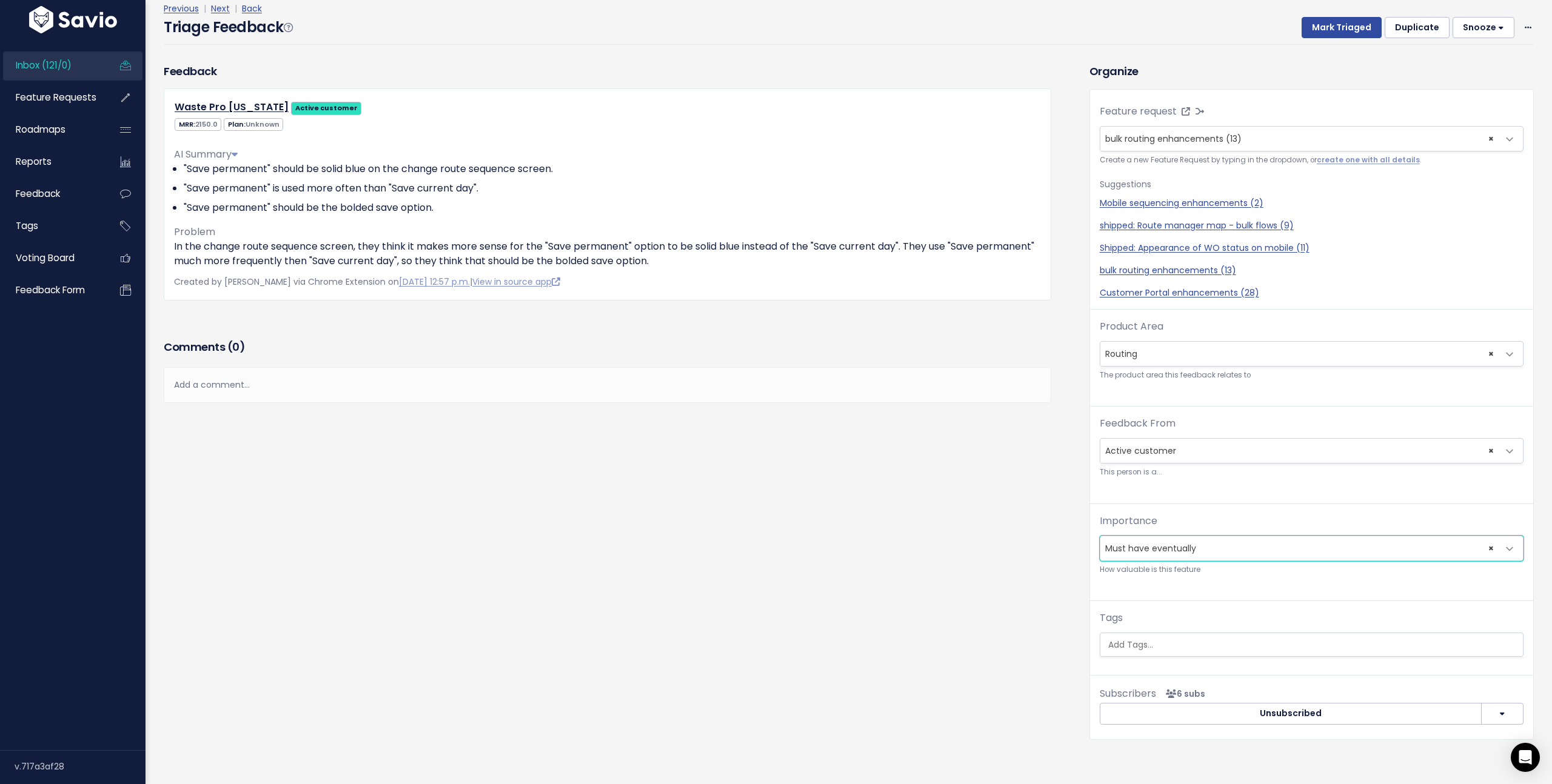
scroll to position [0, 0]
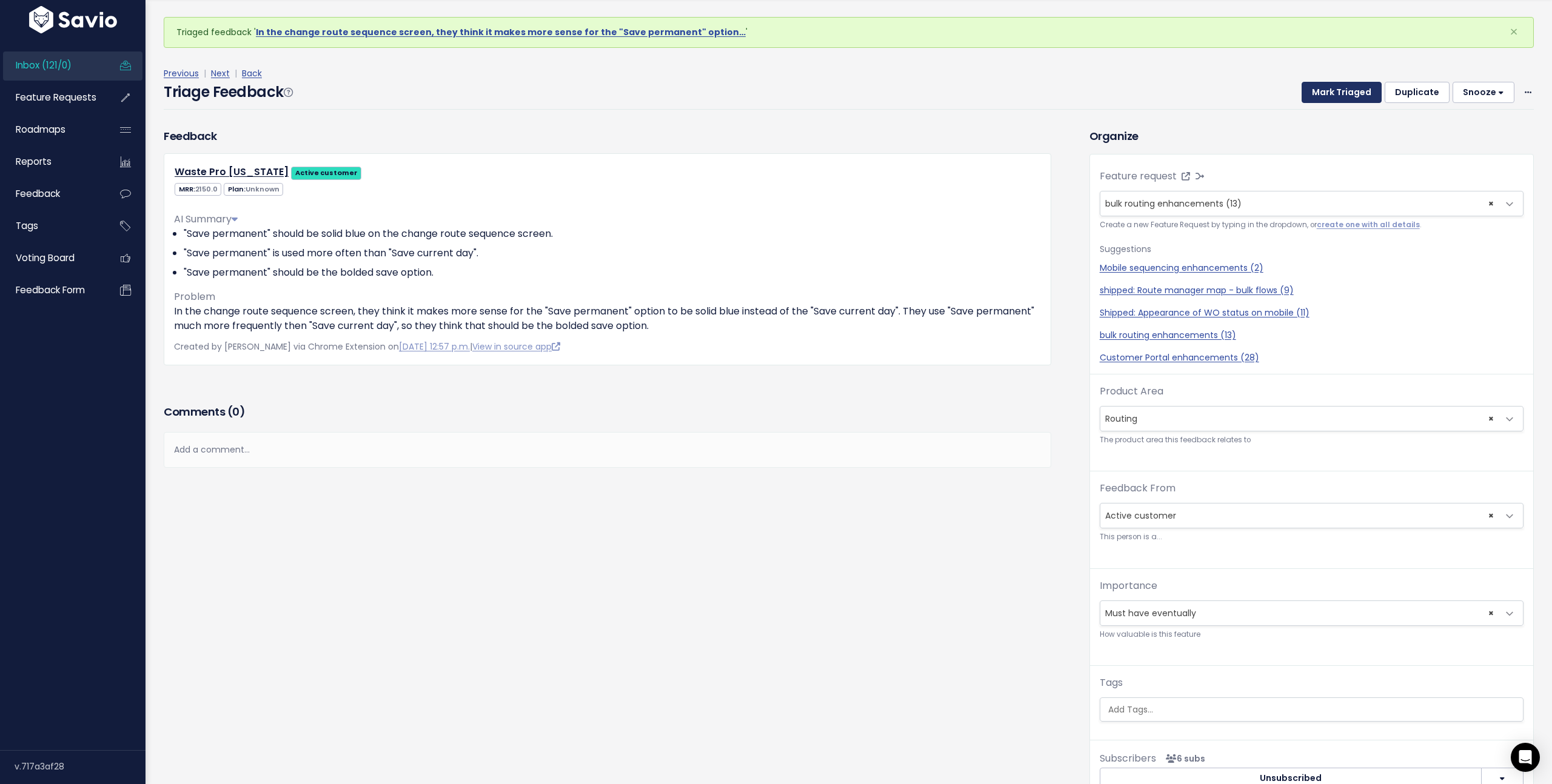
click at [1335, 90] on button "Mark Triaged" at bounding box center [1342, 93] width 80 height 22
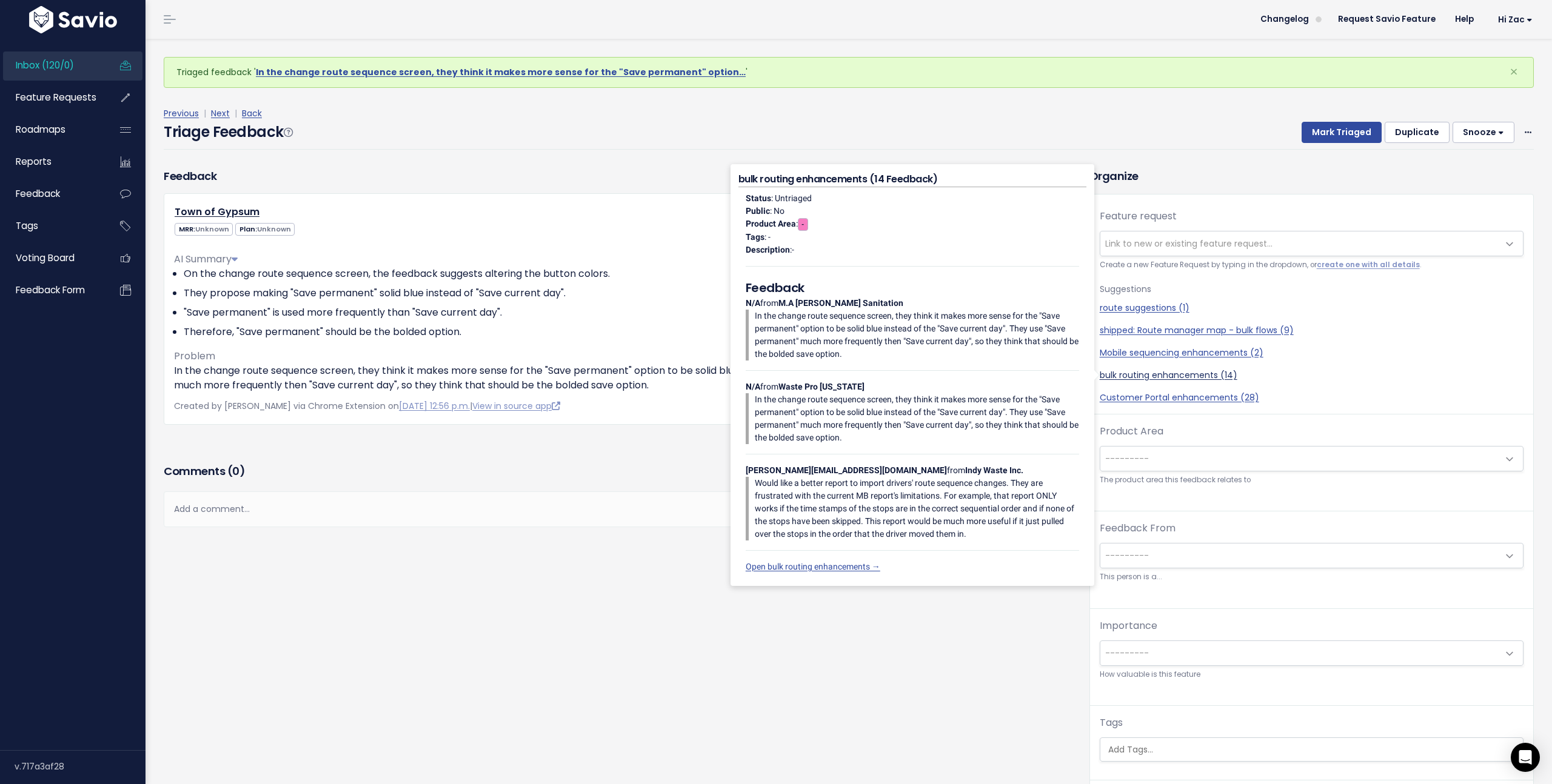
click at [1140, 377] on link "bulk routing enhancements (14)" at bounding box center [1311, 375] width 424 height 13
select select "42336"
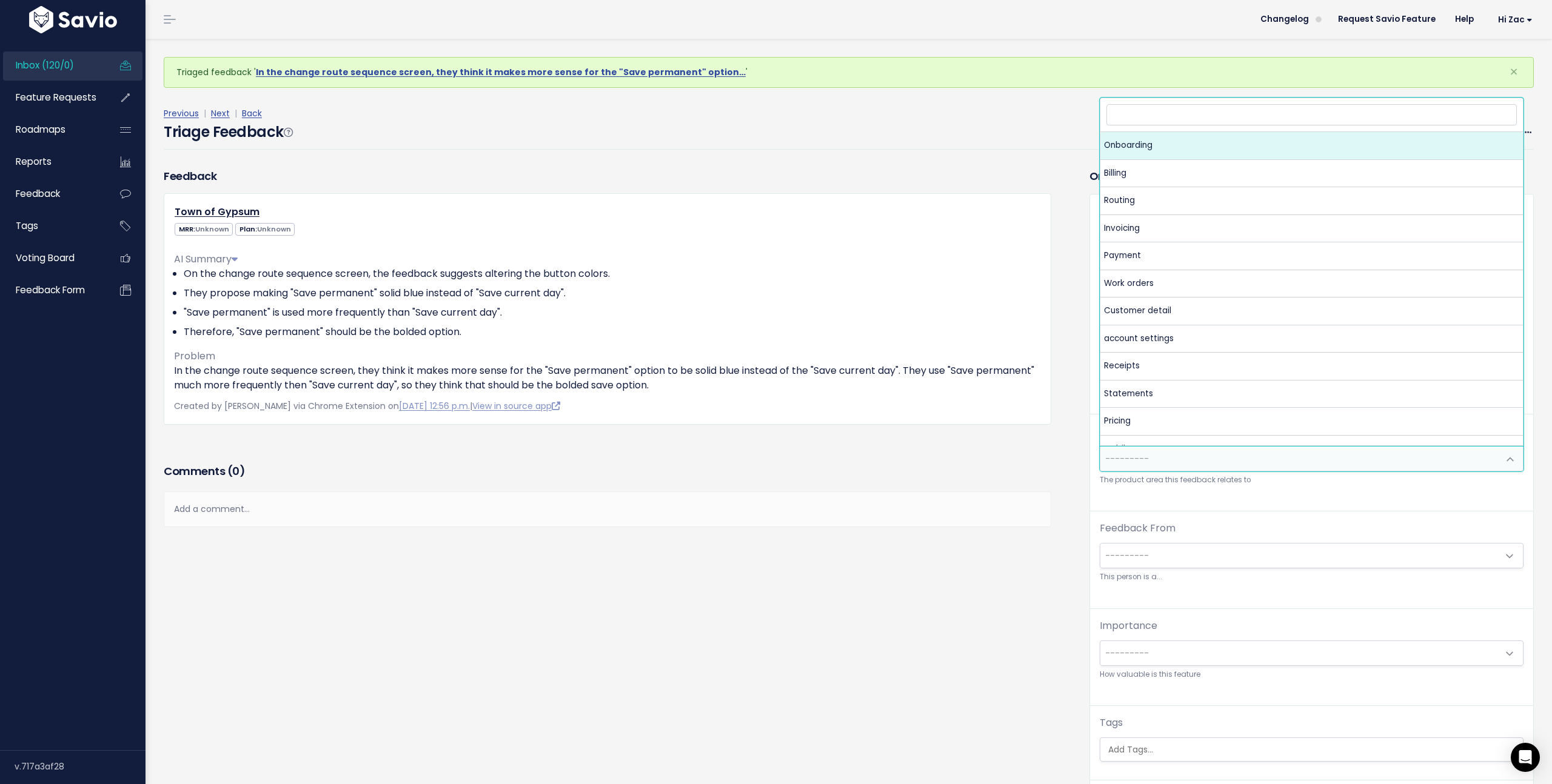
click at [1151, 446] on span "---------" at bounding box center [1299, 458] width 398 height 24
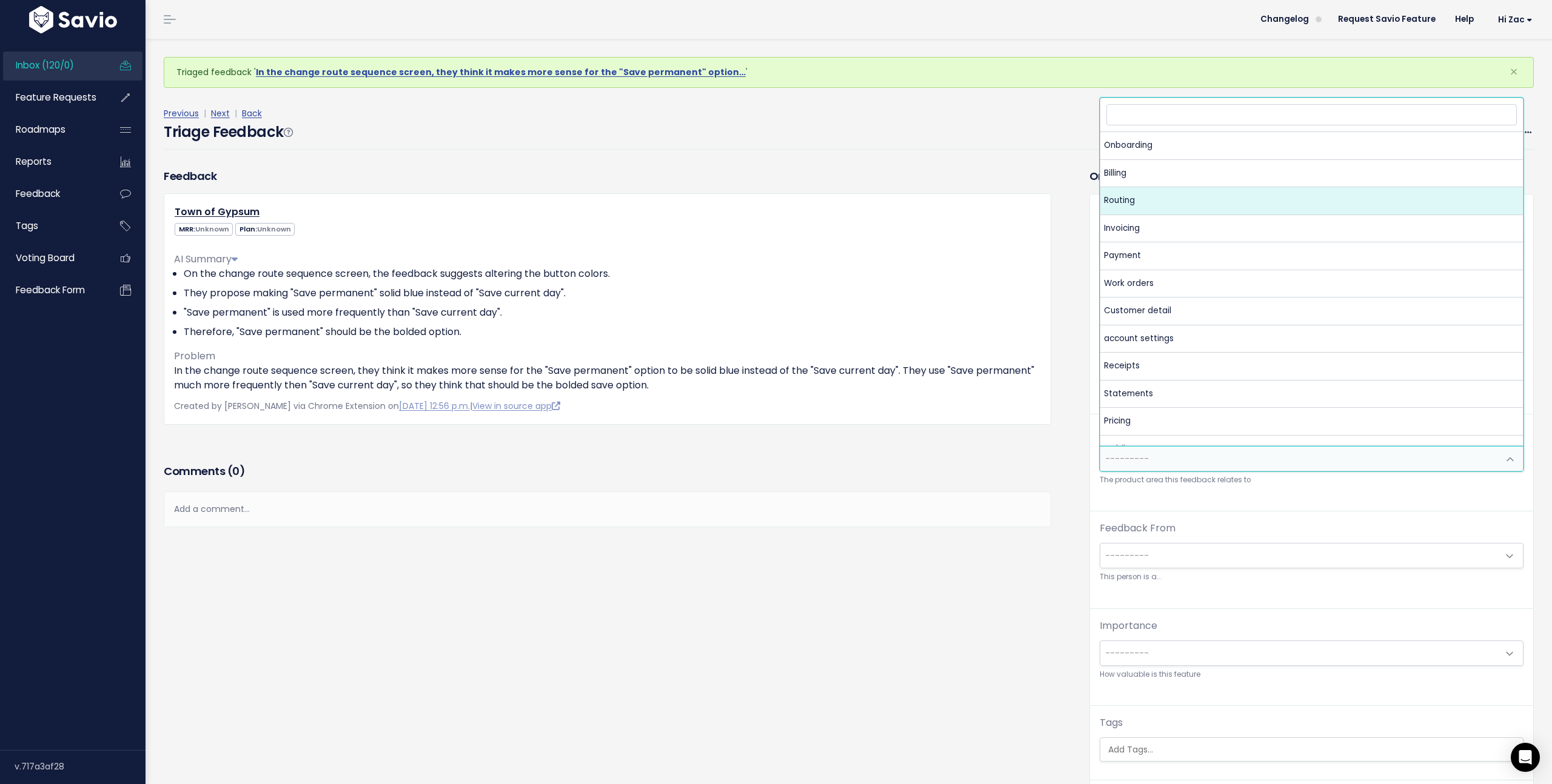
select select "MAIN:ROUTING"
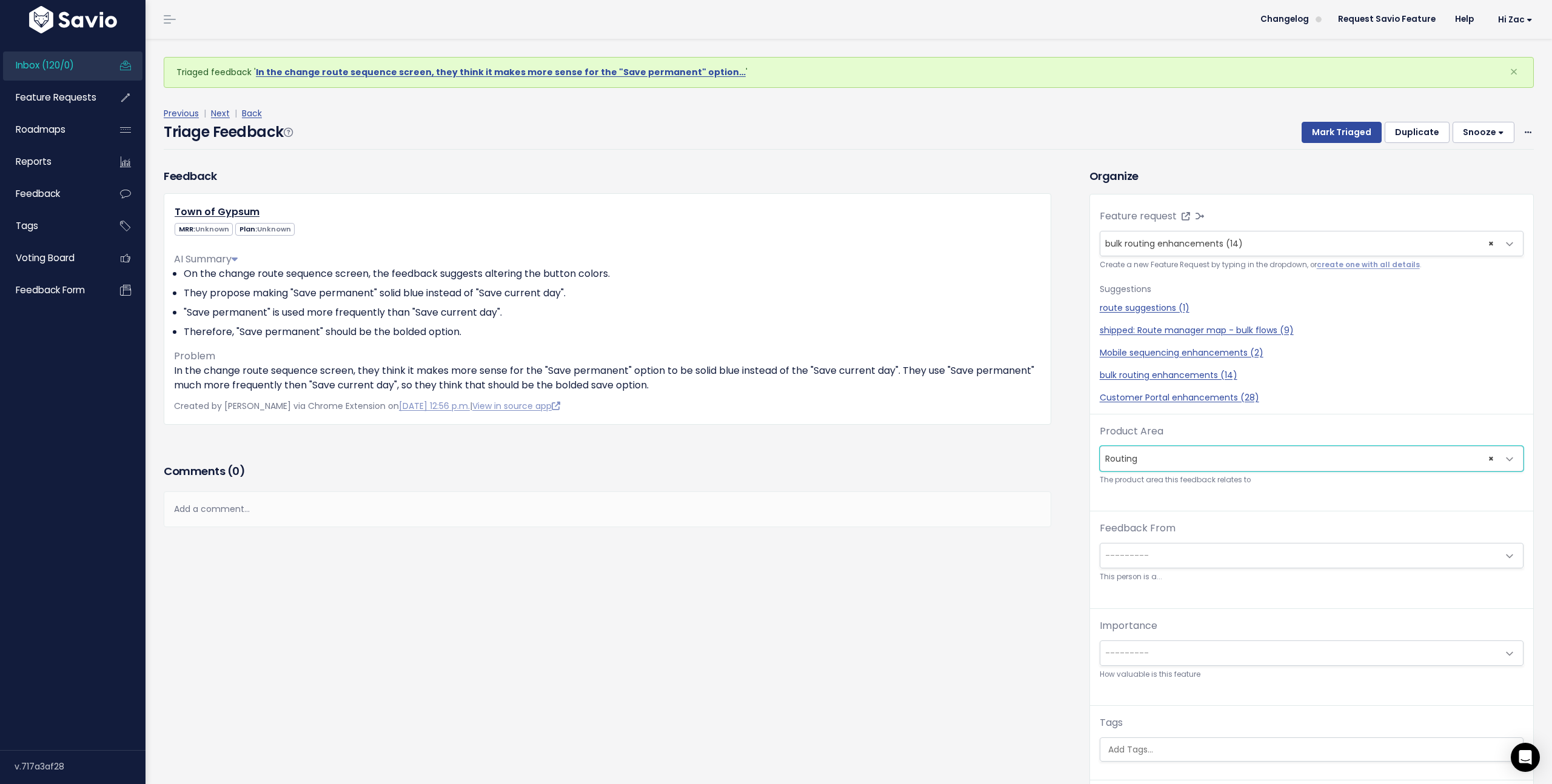
scroll to position [40, 0]
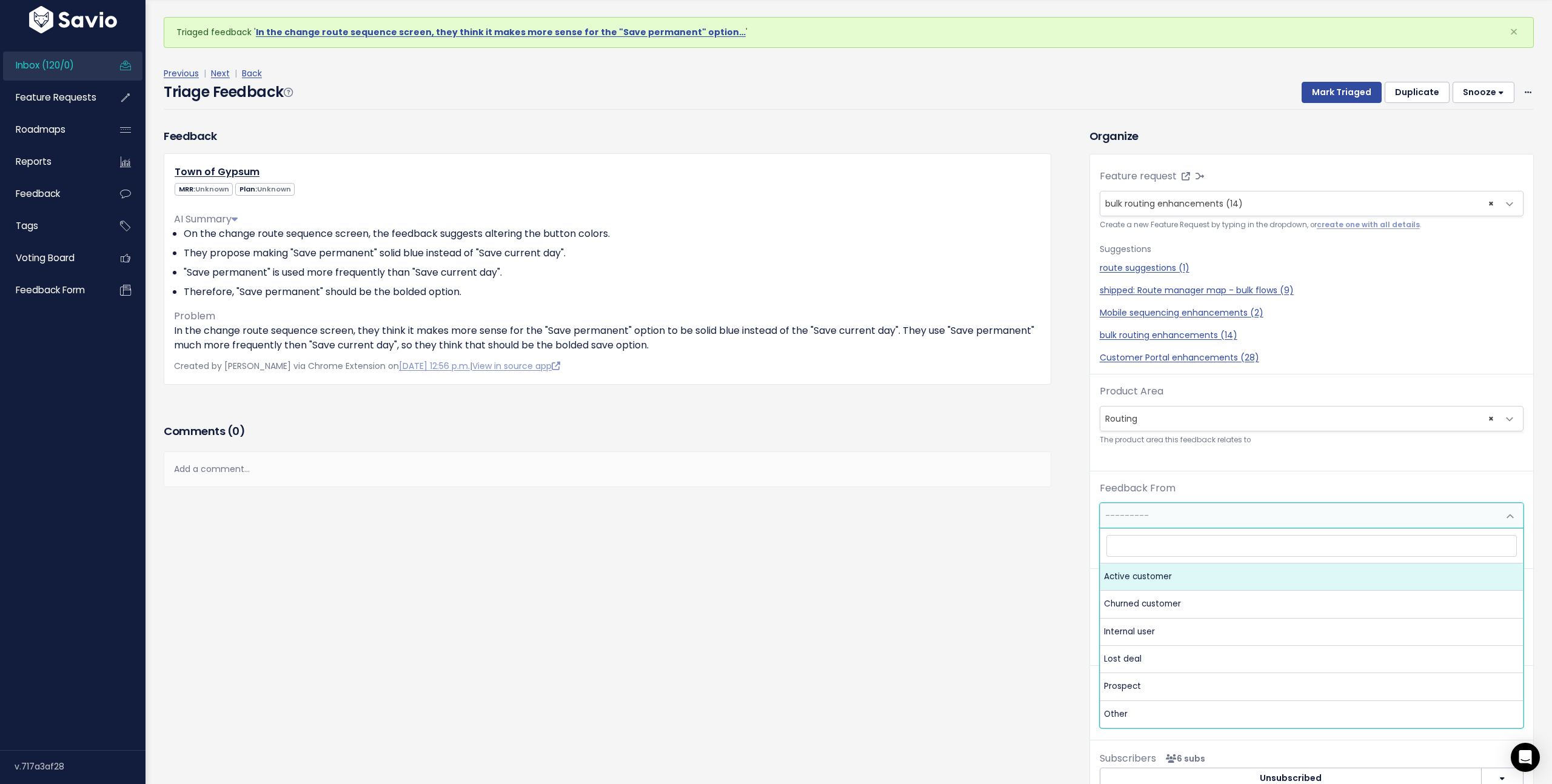
click at [1159, 527] on body "Inbox (120/0) Feature Requests Roadmaps" at bounding box center [776, 453] width 1552 height 906
select select "ACTIVE"
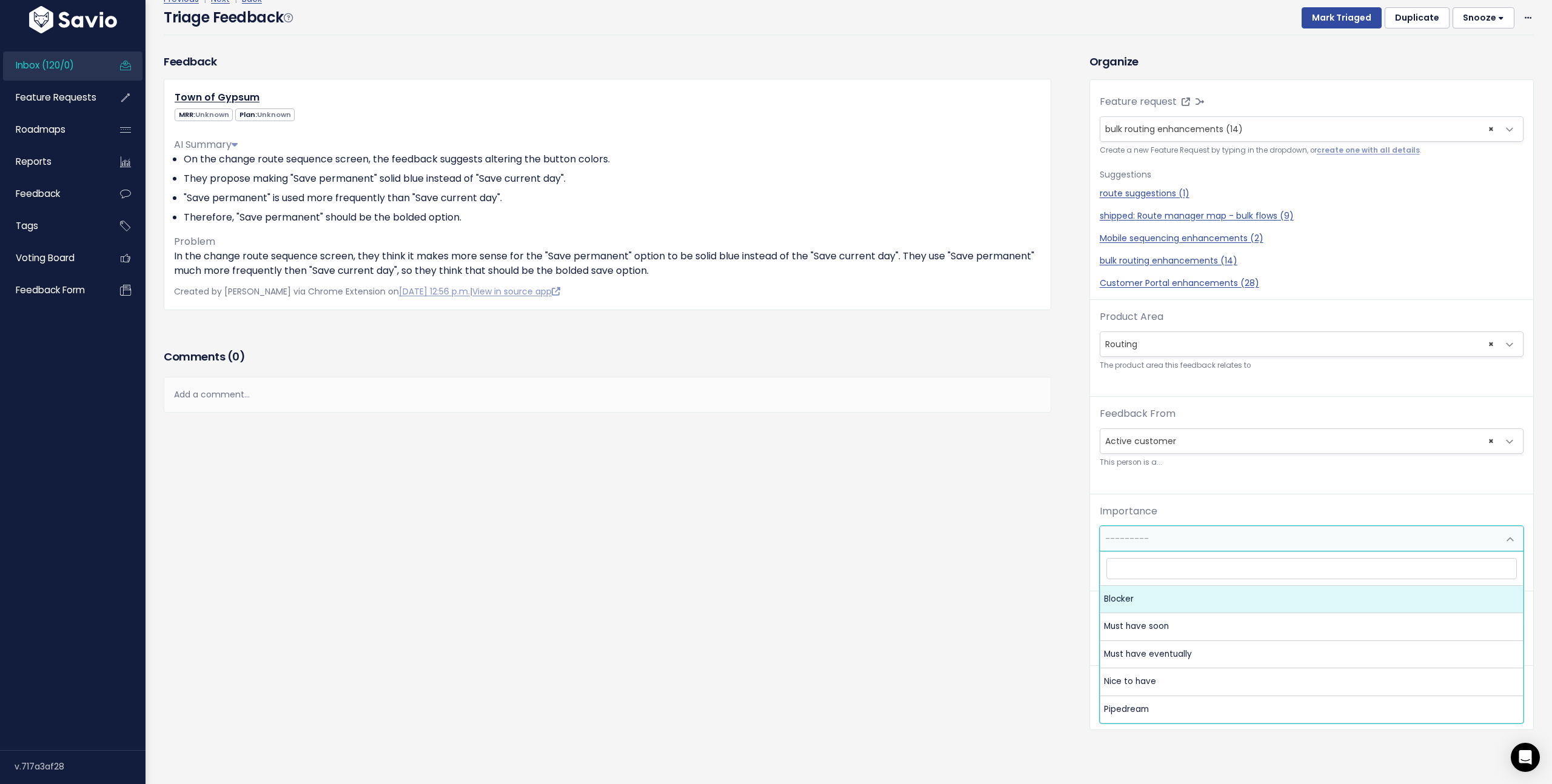
click at [1161, 546] on span "---------" at bounding box center [1299, 538] width 398 height 24
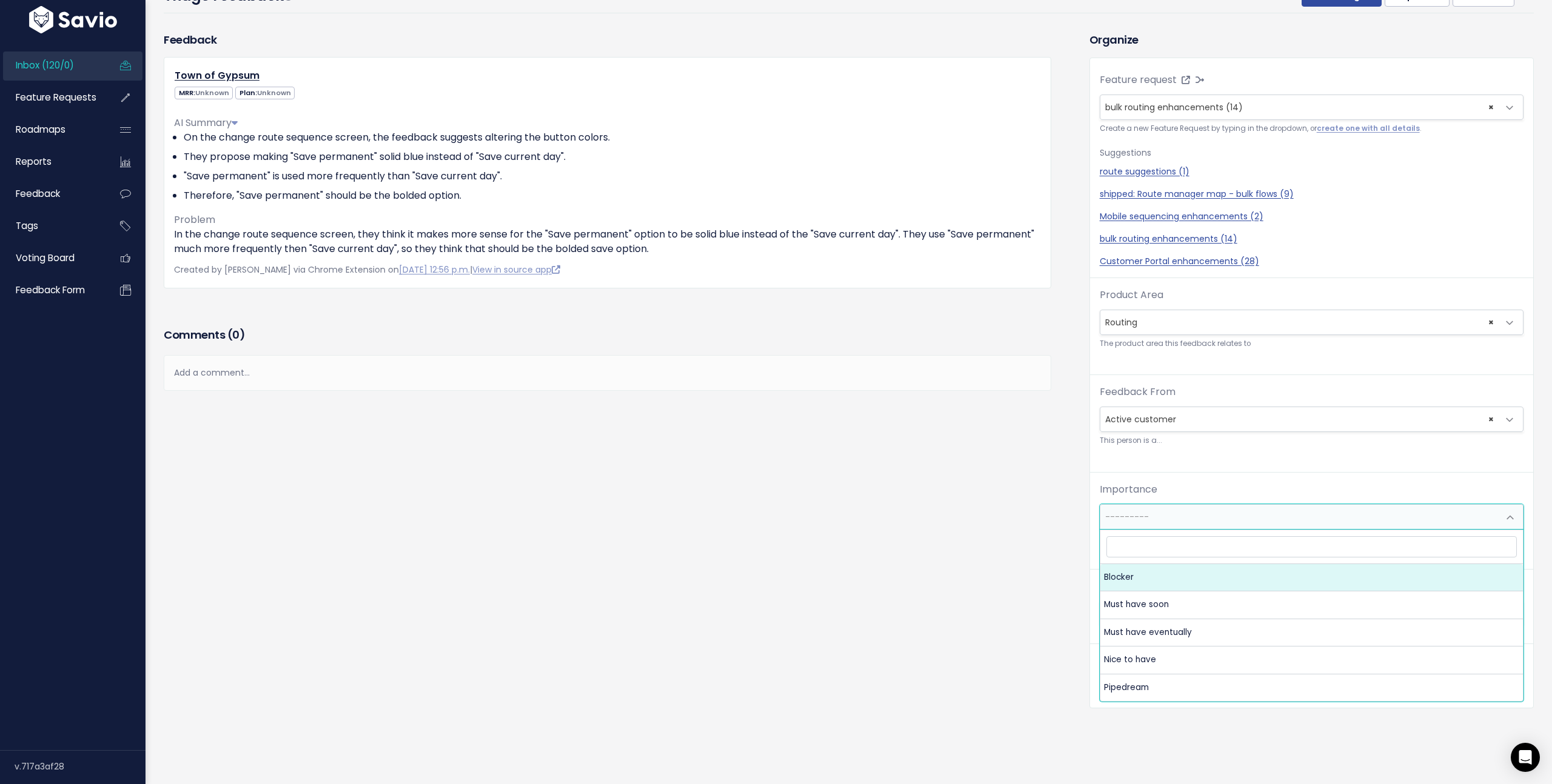
scroll to position [121, 0]
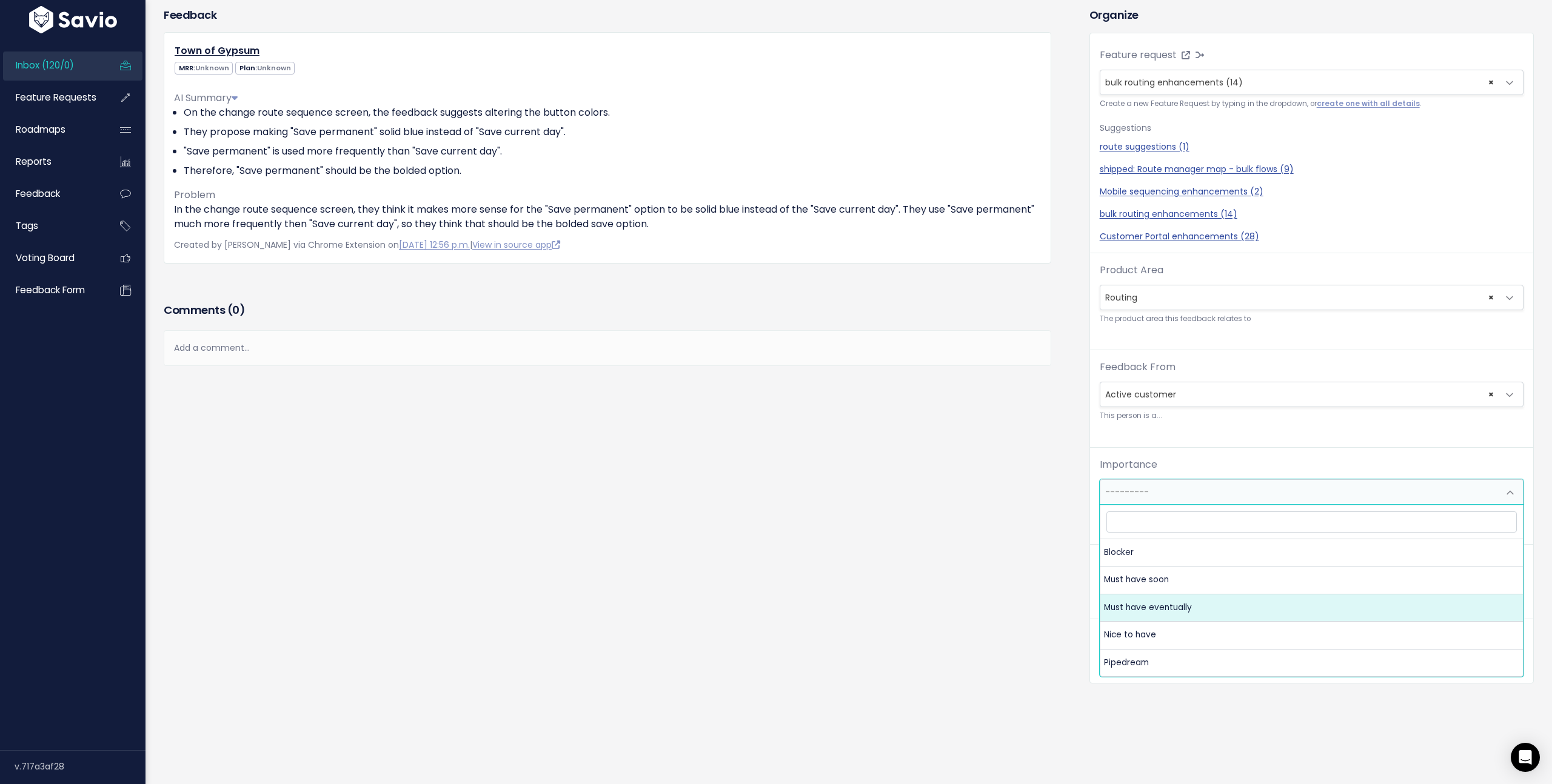
select select "MUST_HAVE_EVENTUALLY"
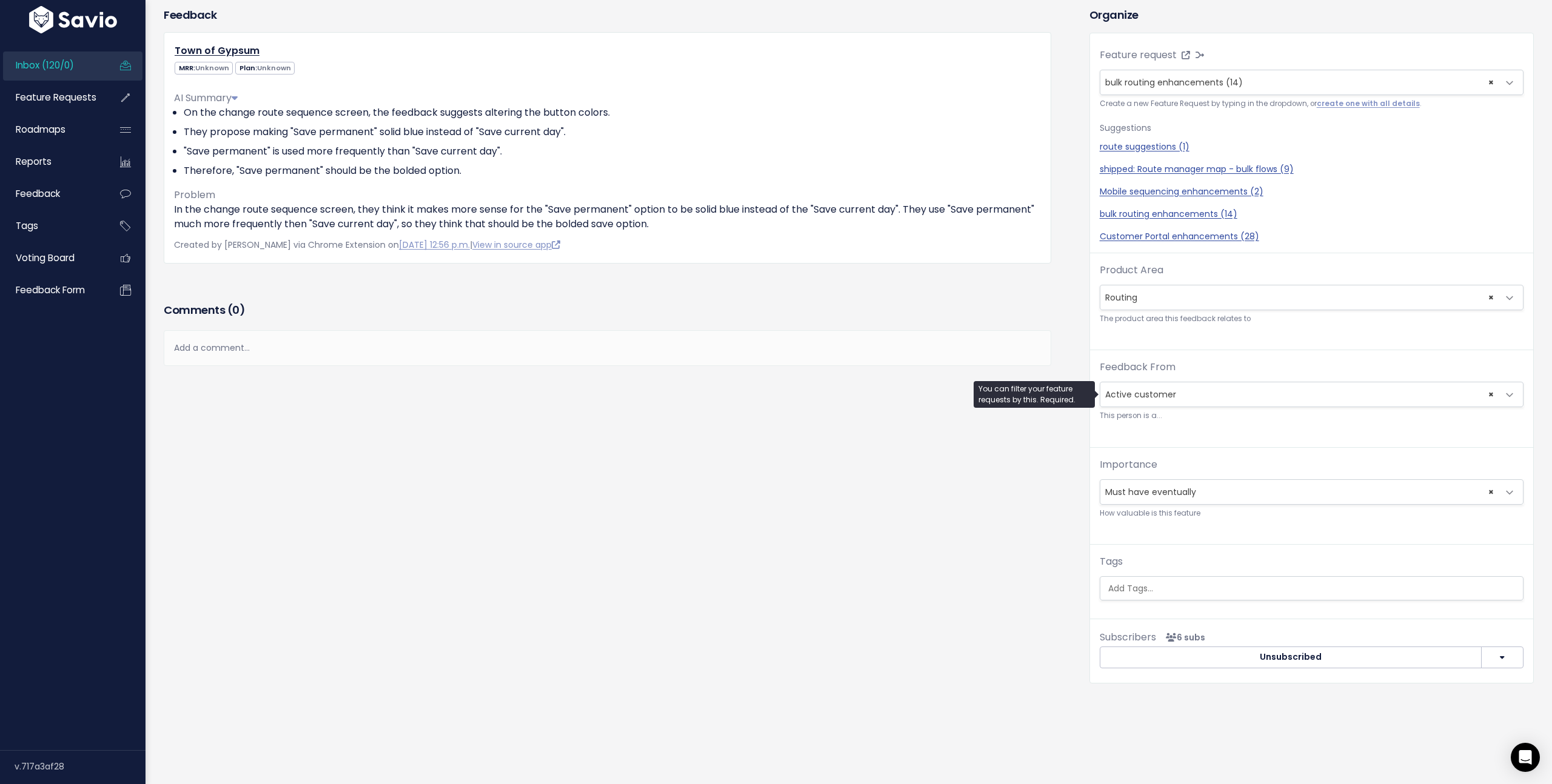
click at [1200, 397] on span "× Active customer" at bounding box center [1299, 394] width 398 height 24
click at [1023, 406] on body "Inbox (120/0) Feature Requests Roadmaps" at bounding box center [776, 332] width 1552 height 906
